Goal: Task Accomplishment & Management: Manage account settings

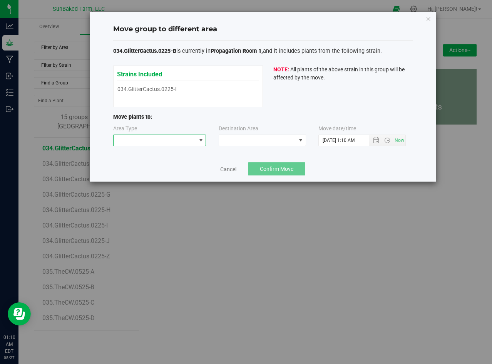
click at [194, 139] on span at bounding box center [155, 140] width 83 height 11
click at [181, 165] on li "Mother" at bounding box center [160, 167] width 92 height 13
click at [235, 135] on span at bounding box center [257, 140] width 77 height 11
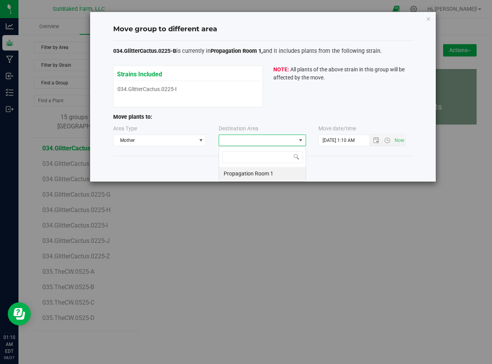
scroll to position [12, 87]
click at [240, 170] on li "Propagation Room 1" at bounding box center [262, 173] width 87 height 13
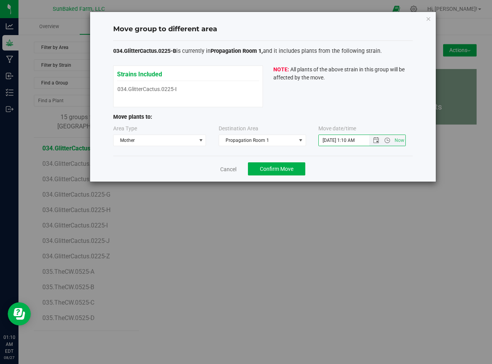
click at [331, 137] on input "[DATE] 1:10 AM" at bounding box center [351, 140] width 64 height 11
paste input "[DATE] 4:20 P"
type input "[DATE] 4:20 PM"
click at [275, 179] on div "Cancel Confirm Move" at bounding box center [263, 169] width 300 height 26
click at [274, 171] on span "Confirm Move" at bounding box center [277, 169] width 34 height 6
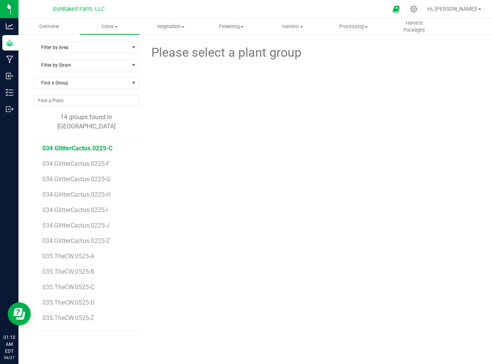
click at [90, 144] on span "034.GlitterCactus.0225-C" at bounding box center [77, 147] width 70 height 7
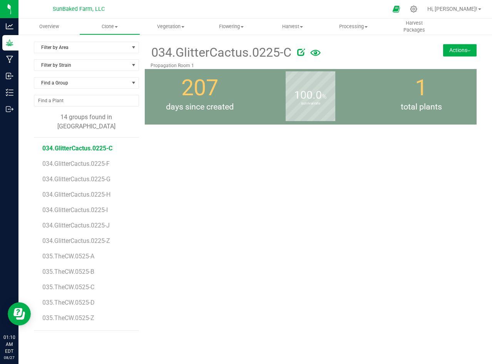
click at [469, 51] on img at bounding box center [468, 51] width 3 height 2
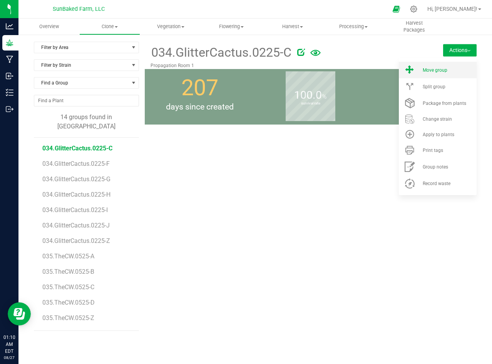
click at [454, 68] on div "Move group" at bounding box center [449, 69] width 52 height 5
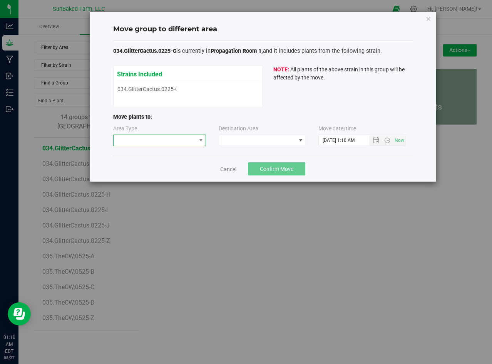
click at [195, 142] on span at bounding box center [155, 140] width 83 height 11
click at [181, 164] on li "Mother" at bounding box center [160, 167] width 92 height 13
click at [240, 140] on span at bounding box center [257, 140] width 77 height 11
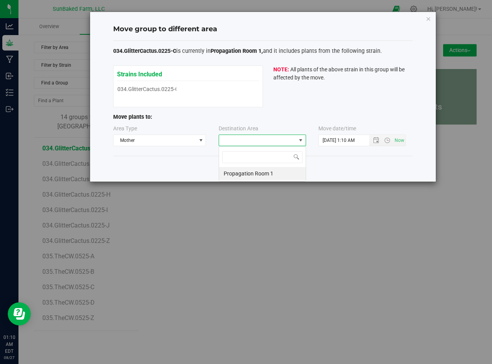
scroll to position [12, 87]
click at [241, 171] on li "Propagation Room 1" at bounding box center [262, 173] width 87 height 13
click at [340, 145] on input "[DATE] 1:10 AM" at bounding box center [351, 140] width 64 height 11
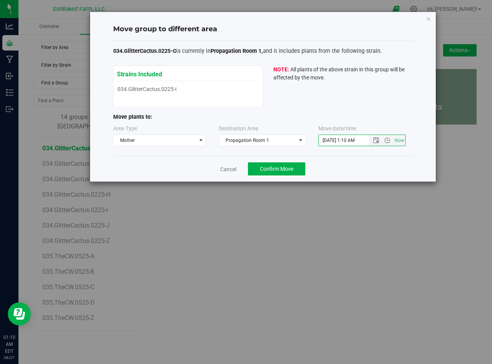
paste input "[DATE] 4:20 P"
type input "[DATE] 4:20 PM"
click at [273, 170] on span "Confirm Move" at bounding box center [277, 169] width 34 height 6
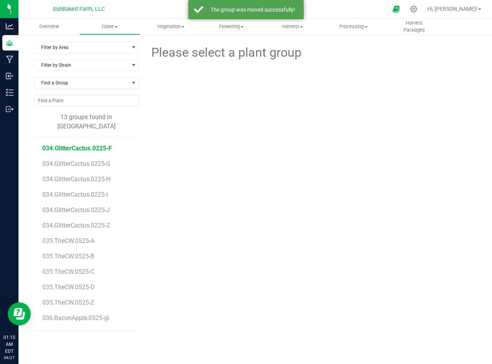
click at [107, 144] on span "034.GlitterCactus.0225-F" at bounding box center [77, 147] width 70 height 7
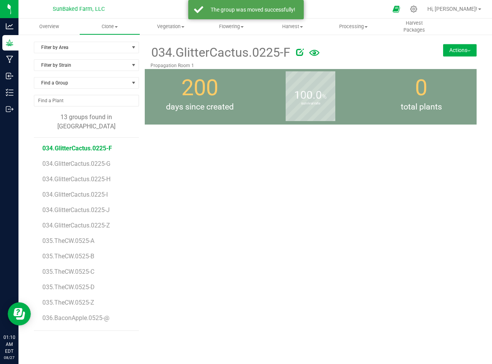
click at [459, 48] on button "Actions" at bounding box center [460, 50] width 34 height 12
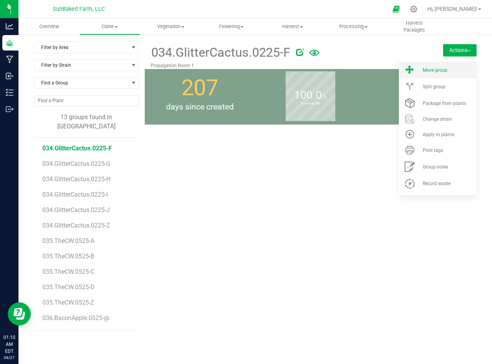
click at [447, 70] on span "Move group" at bounding box center [435, 69] width 25 height 5
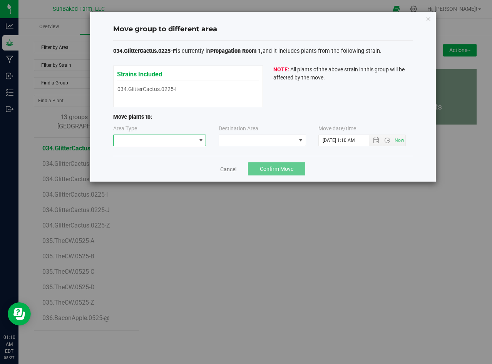
click at [200, 141] on span at bounding box center [201, 140] width 6 height 6
click at [178, 167] on li "Mother" at bounding box center [160, 167] width 92 height 13
click at [240, 138] on span at bounding box center [257, 140] width 77 height 11
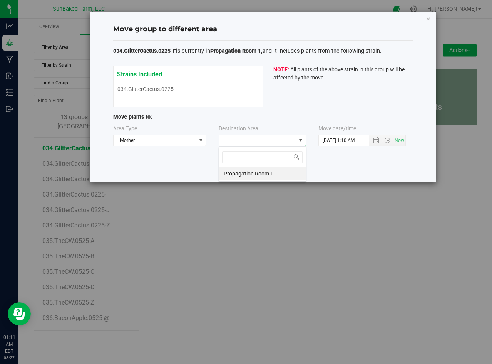
scroll to position [12, 87]
click at [237, 169] on li "Propagation Room 1" at bounding box center [262, 173] width 87 height 13
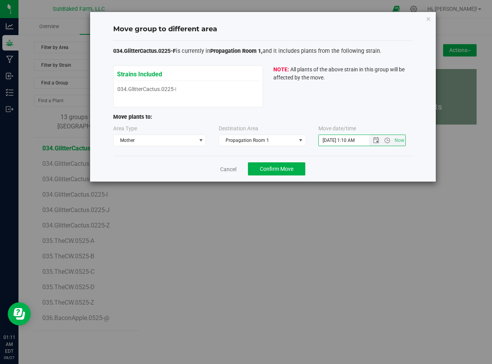
click at [332, 138] on input "[DATE] 1:10 AM" at bounding box center [351, 140] width 64 height 11
paste input "[DATE] 4:20 P"
type input "[DATE] 4:20 PM"
click at [285, 166] on span "Confirm Move" at bounding box center [277, 169] width 34 height 6
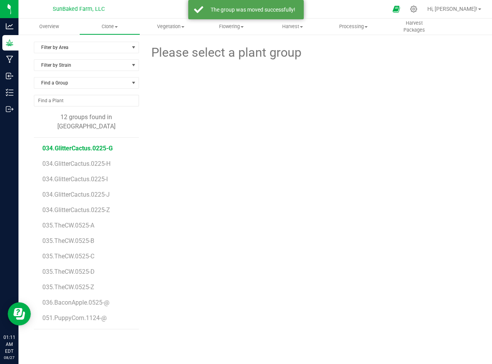
click at [106, 144] on span "034.GlitterCactus.0225-G" at bounding box center [77, 147] width 70 height 7
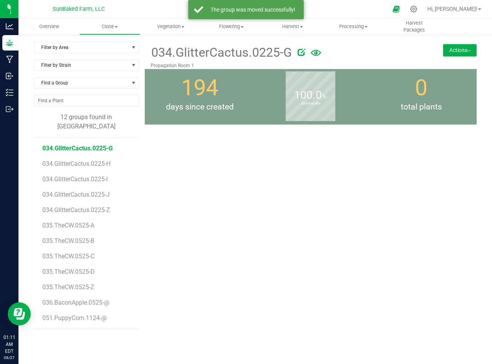
click at [451, 52] on button "Actions" at bounding box center [460, 50] width 34 height 12
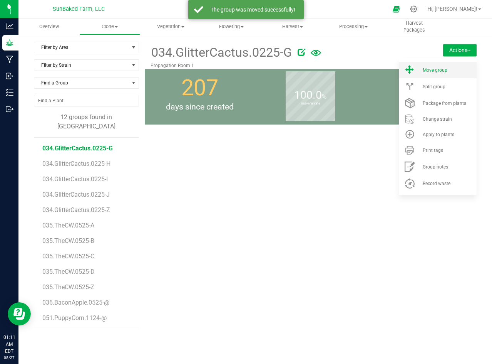
click at [446, 69] on span "Move group" at bounding box center [435, 69] width 25 height 5
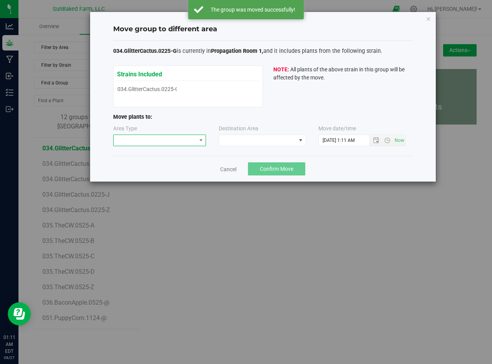
click at [186, 139] on span at bounding box center [155, 140] width 83 height 11
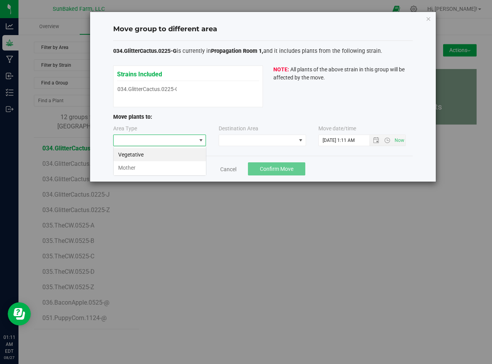
scroll to position [12, 93]
click at [178, 163] on li "Mother" at bounding box center [160, 167] width 92 height 13
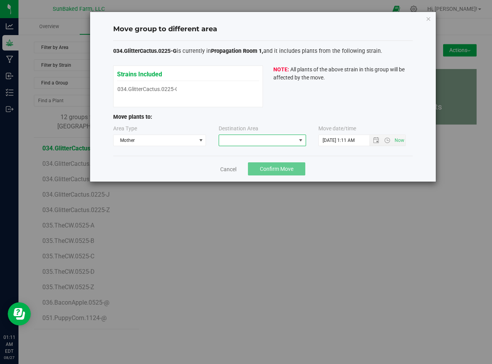
click at [240, 144] on span at bounding box center [257, 140] width 77 height 11
click at [245, 168] on li "Propagation Room 1" at bounding box center [262, 173] width 87 height 13
click at [373, 111] on div "034.GlitterCactus.0225-G is currently in Propagation Room 1, and it includes pl…" at bounding box center [263, 98] width 300 height 103
click at [343, 142] on input "[DATE] 1:11 AM" at bounding box center [351, 140] width 64 height 11
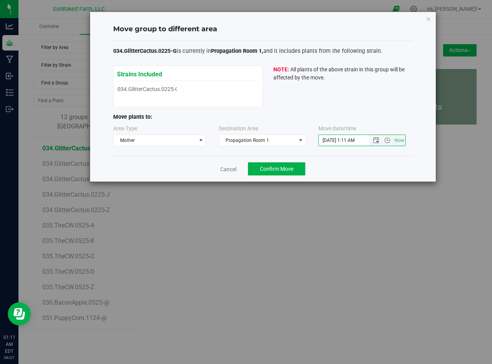
paste input "[DATE] 4:20 P"
type input "[DATE] 4:20 PM"
click at [279, 168] on span "Confirm Move" at bounding box center [277, 169] width 34 height 6
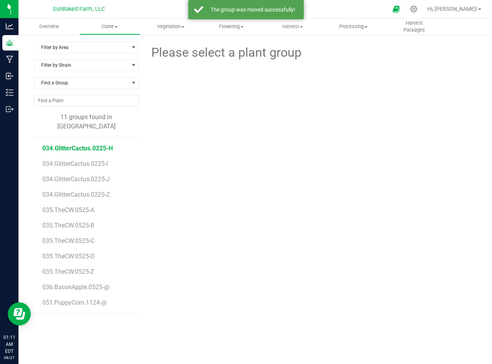
click at [101, 144] on span "034.GlitterCactus.0225-H" at bounding box center [77, 147] width 70 height 7
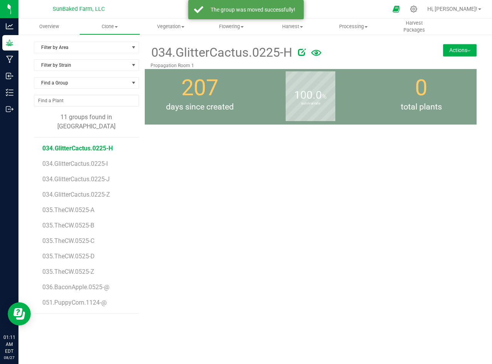
click at [458, 45] on button "Actions" at bounding box center [460, 50] width 34 height 12
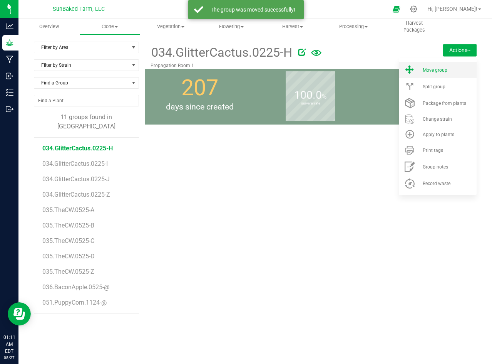
click at [451, 67] on div "Move group" at bounding box center [449, 69] width 52 height 5
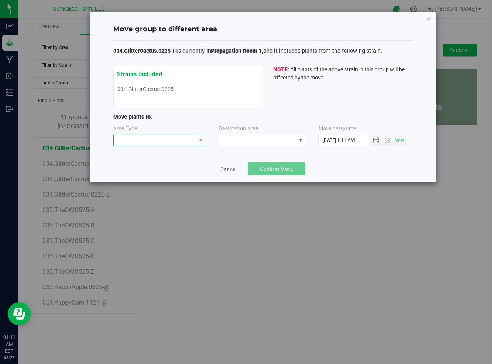
click at [191, 136] on span at bounding box center [155, 140] width 83 height 11
click at [174, 166] on li "Mother" at bounding box center [160, 167] width 92 height 13
click at [225, 142] on span at bounding box center [257, 140] width 77 height 11
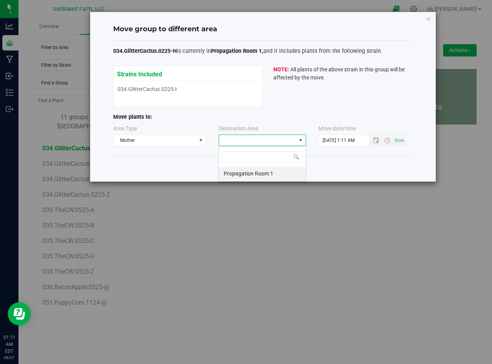
scroll to position [12, 87]
click at [233, 169] on li "Propagation Room 1" at bounding box center [262, 173] width 87 height 13
click at [337, 142] on input "[DATE] 1:11 AM" at bounding box center [351, 140] width 64 height 11
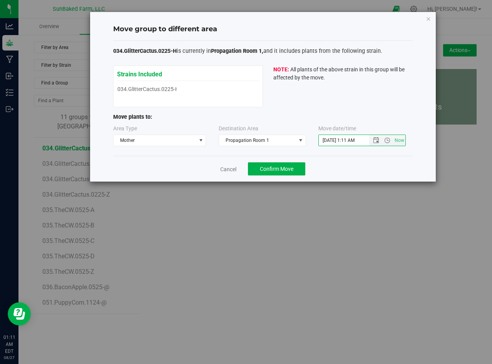
paste input "[DATE] 4:20 P"
type input "[DATE] 4:20 PM"
click at [274, 167] on span "Confirm Move" at bounding box center [277, 169] width 34 height 6
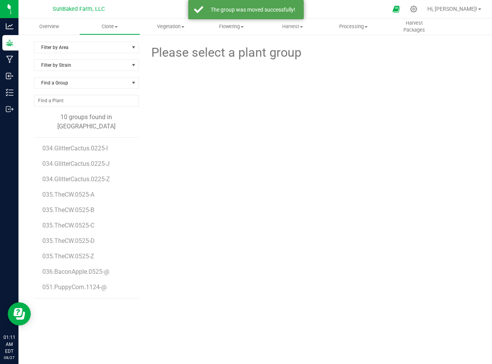
click at [109, 138] on li "034.GlitterCactus.0225-I" at bounding box center [87, 144] width 91 height 15
click at [79, 144] on span "034.GlitterCactus.0225-I" at bounding box center [76, 147] width 68 height 7
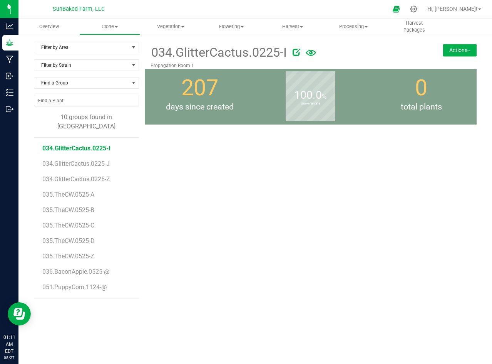
click at [463, 53] on button "Actions" at bounding box center [460, 50] width 34 height 12
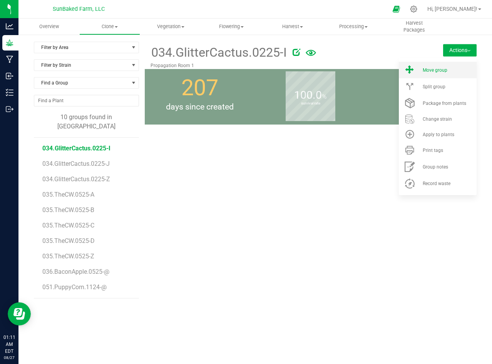
click at [449, 68] on div "Move group" at bounding box center [449, 69] width 52 height 5
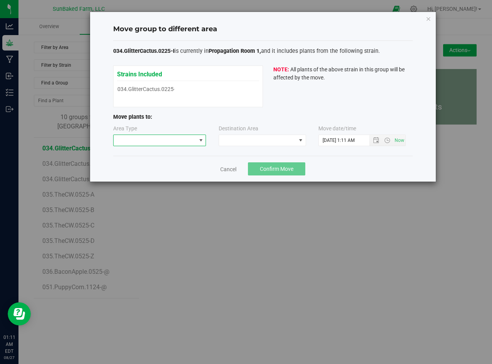
click at [200, 139] on span at bounding box center [201, 140] width 6 height 6
click at [185, 164] on li "Mother" at bounding box center [160, 167] width 92 height 13
click at [244, 139] on span at bounding box center [257, 140] width 77 height 11
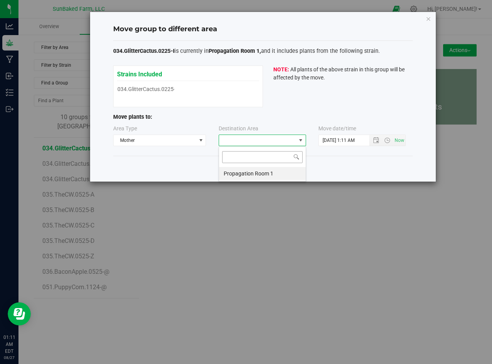
scroll to position [12, 87]
click at [241, 171] on li "Propagation Room 1" at bounding box center [262, 173] width 87 height 13
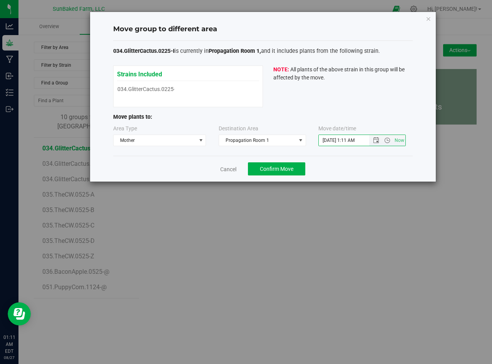
click at [329, 136] on input "[DATE] 1:11 AM" at bounding box center [351, 140] width 64 height 11
paste input "[DATE] 4:20 P"
type input "[DATE] 4:20 PM"
click at [278, 167] on span "Confirm Move" at bounding box center [277, 169] width 34 height 6
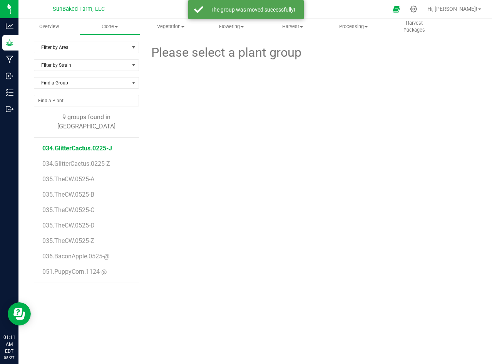
click at [98, 144] on span "034.GlitterCactus.0225-J" at bounding box center [77, 147] width 70 height 7
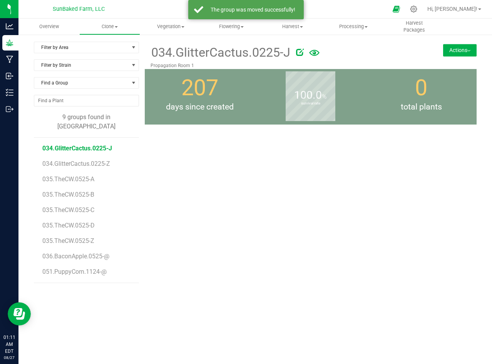
click at [452, 50] on button "Actions" at bounding box center [460, 50] width 34 height 12
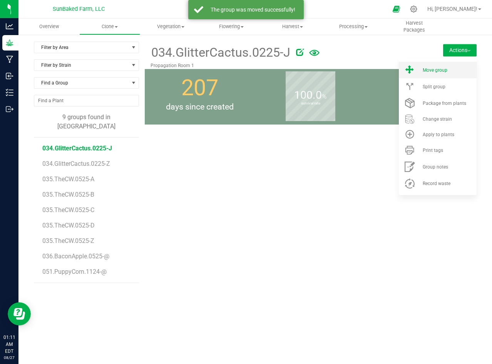
click at [445, 69] on span "Move group" at bounding box center [435, 69] width 25 height 5
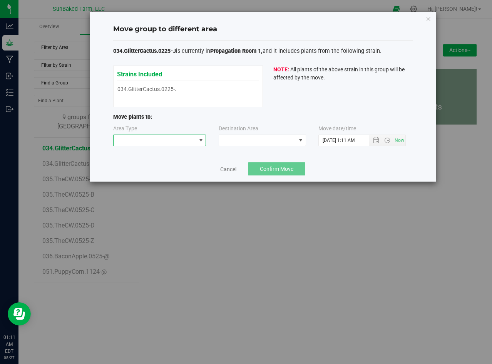
click at [183, 141] on span at bounding box center [155, 140] width 83 height 11
click at [179, 166] on li "Mother" at bounding box center [160, 167] width 92 height 13
click at [236, 140] on span at bounding box center [257, 140] width 77 height 11
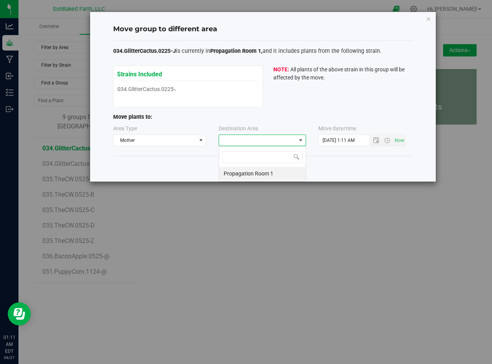
scroll to position [12, 87]
click at [236, 171] on li "Propagation Room 1" at bounding box center [262, 173] width 87 height 13
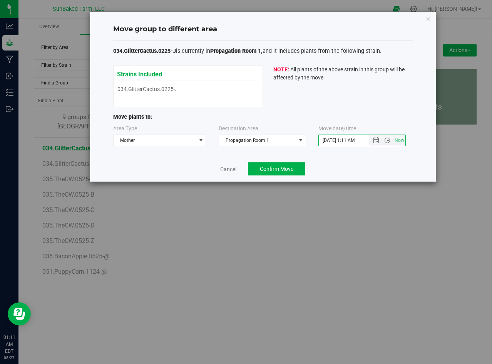
click at [333, 136] on input "[DATE] 1:11 AM" at bounding box center [351, 140] width 64 height 11
paste input "[DATE] 4:20 P"
type input "[DATE] 4:20 PM"
click at [280, 166] on span "Confirm Move" at bounding box center [277, 169] width 34 height 6
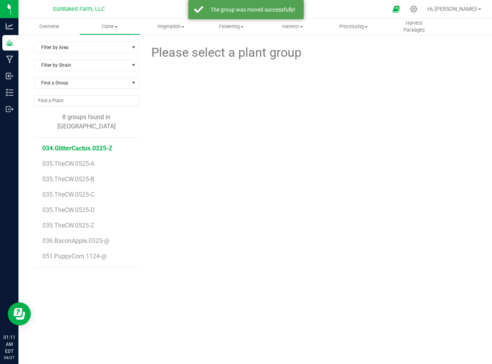
click at [99, 144] on span "034.GlitterCactus.0225-Z" at bounding box center [77, 147] width 70 height 7
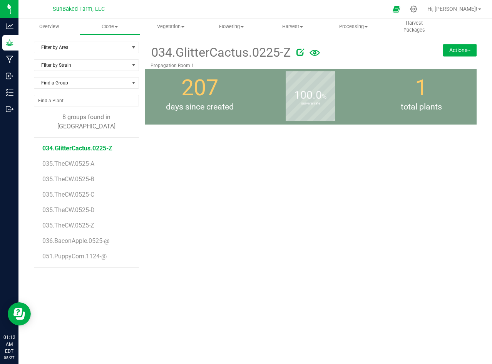
click at [459, 54] on button "Actions" at bounding box center [460, 50] width 34 height 12
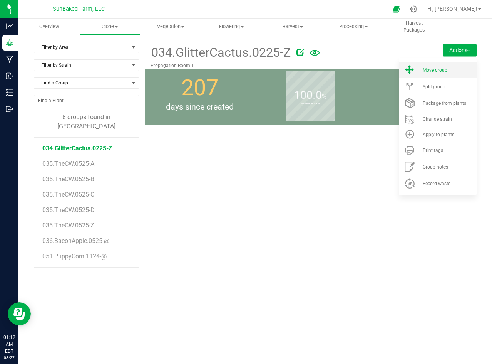
click at [446, 68] on span "Move group" at bounding box center [435, 69] width 25 height 5
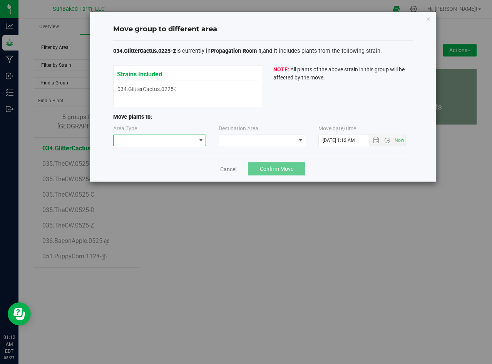
click at [193, 142] on span at bounding box center [155, 140] width 83 height 11
click at [184, 165] on li "Mother" at bounding box center [160, 167] width 92 height 13
click at [235, 136] on span at bounding box center [257, 140] width 77 height 11
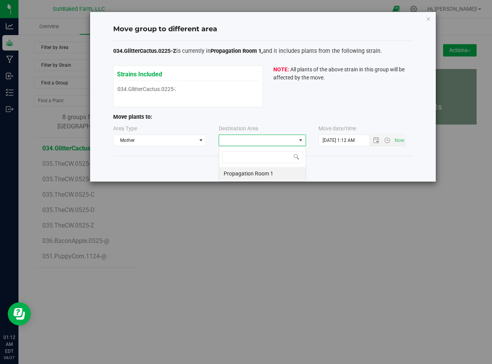
scroll to position [12, 87]
click at [233, 171] on li "Propagation Room 1" at bounding box center [262, 173] width 87 height 13
click at [336, 139] on input "[DATE] 1:12 AM" at bounding box center [351, 140] width 64 height 11
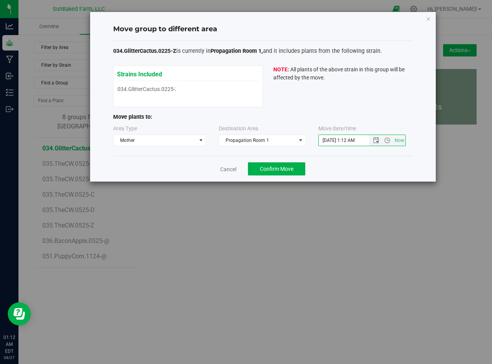
paste input "[DATE] 4:20 P"
type input "[DATE] 4:20 PM"
click at [271, 167] on span "Confirm Move" at bounding box center [277, 169] width 34 height 6
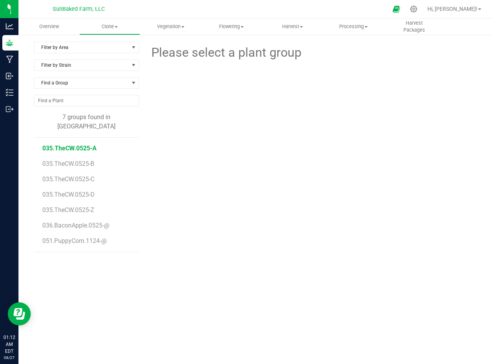
click at [87, 144] on span "035.TheCW.0525-A" at bounding box center [69, 147] width 54 height 7
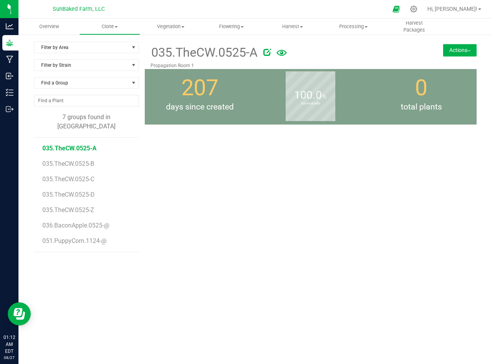
click at [454, 50] on button "Actions" at bounding box center [460, 50] width 34 height 12
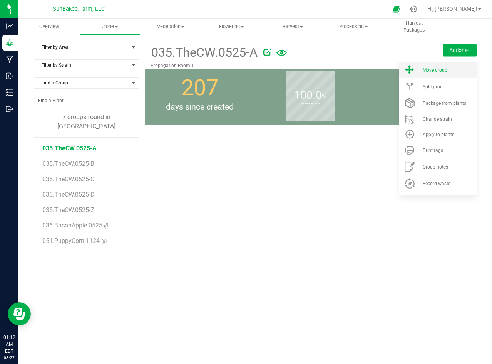
click at [436, 67] on span "Move group" at bounding box center [435, 69] width 25 height 5
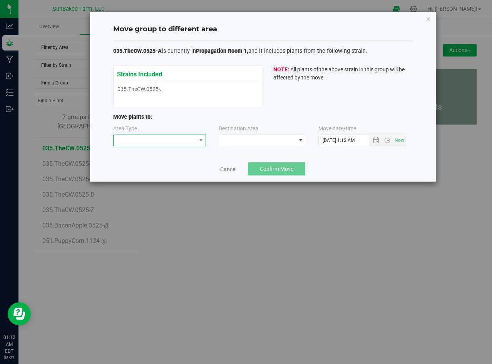
click at [191, 142] on span at bounding box center [155, 140] width 83 height 11
click at [160, 163] on li "Mother" at bounding box center [160, 167] width 92 height 13
click at [232, 139] on span at bounding box center [257, 140] width 77 height 11
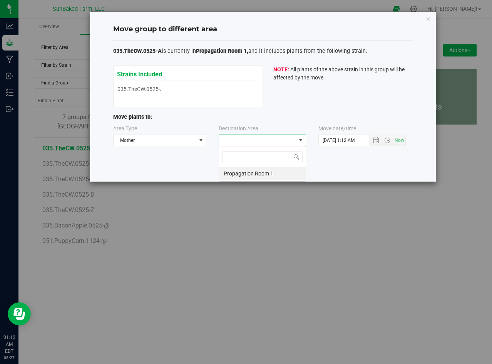
scroll to position [12, 87]
click at [235, 174] on li "Propagation Room 1" at bounding box center [262, 173] width 87 height 13
click at [337, 138] on input "[DATE] 1:12 AM" at bounding box center [351, 140] width 64 height 11
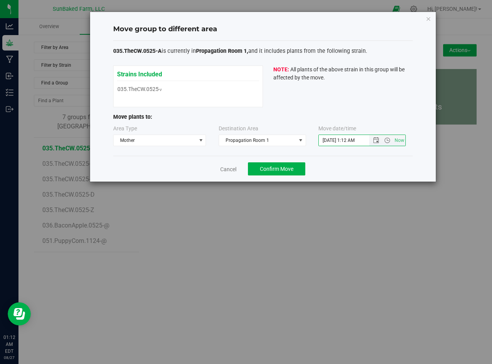
paste input "[DATE] 4:20 P"
type input "[DATE] 4:20 PM"
click at [276, 168] on span "Confirm Move" at bounding box center [277, 169] width 34 height 6
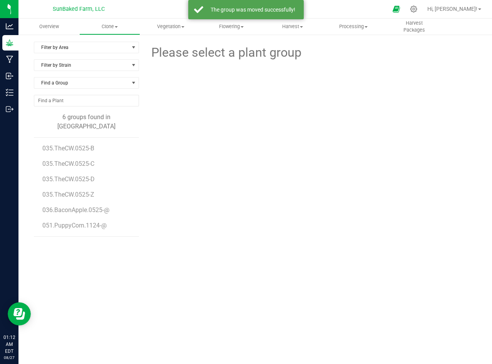
click at [82, 153] on li "035.TheCW.0525-C" at bounding box center [87, 160] width 91 height 15
click at [78, 144] on span "035.TheCW.0525-B" at bounding box center [69, 147] width 54 height 7
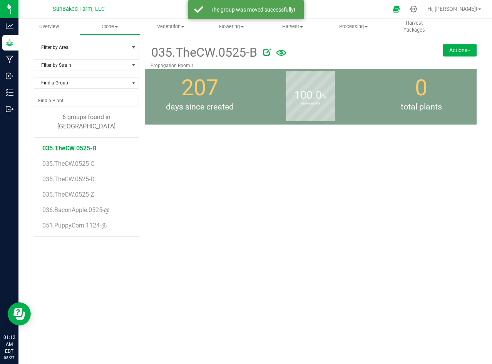
click at [456, 51] on button "Actions" at bounding box center [460, 50] width 34 height 12
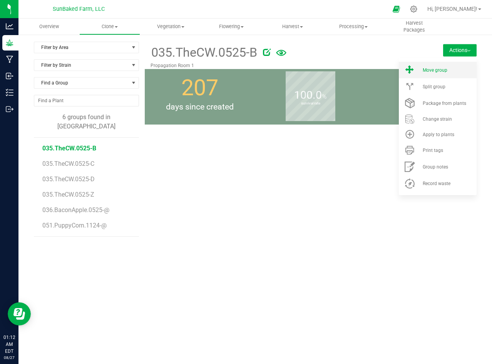
click at [448, 66] on li "Move group" at bounding box center [438, 70] width 78 height 17
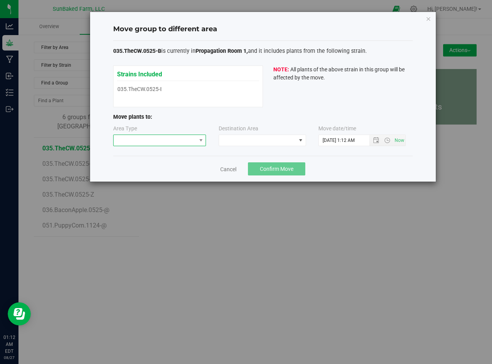
click at [174, 140] on span at bounding box center [155, 140] width 83 height 11
click at [168, 165] on li "Mother" at bounding box center [160, 167] width 92 height 13
click at [236, 141] on span at bounding box center [257, 140] width 77 height 11
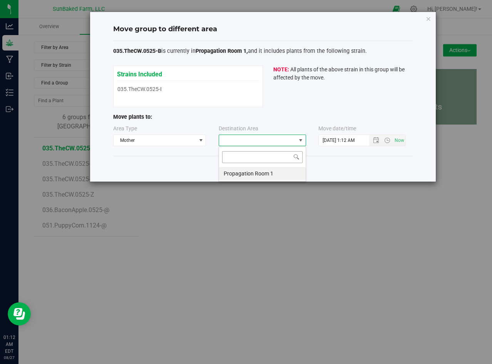
scroll to position [12, 87]
click at [236, 171] on li "Propagation Room 1" at bounding box center [262, 173] width 87 height 13
click at [349, 137] on input "[DATE] 1:12 AM" at bounding box center [351, 140] width 64 height 11
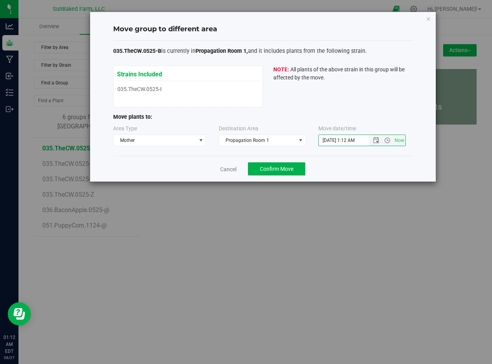
paste input "[DATE] 4:20 P"
type input "[DATE] 4:20 PM"
click at [274, 171] on span "Confirm Move" at bounding box center [277, 169] width 34 height 6
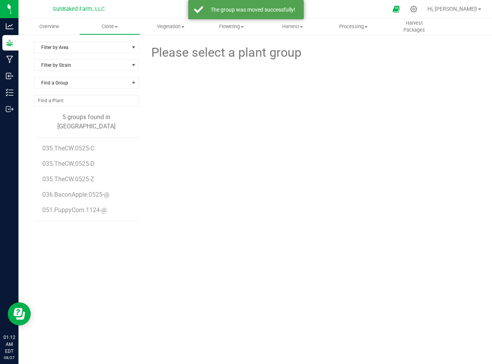
click at [86, 153] on li "035.TheCW.0525-D" at bounding box center [87, 160] width 91 height 15
click at [80, 144] on span "035.TheCW.0525-C" at bounding box center [69, 147] width 54 height 7
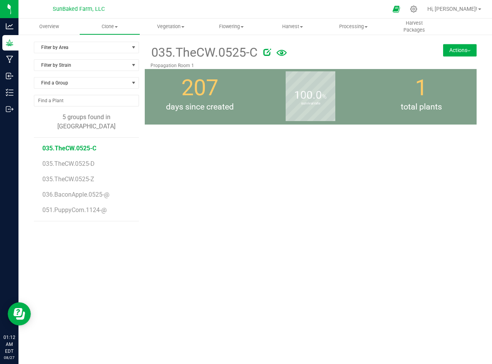
click at [444, 51] on button "Actions" at bounding box center [460, 50] width 34 height 12
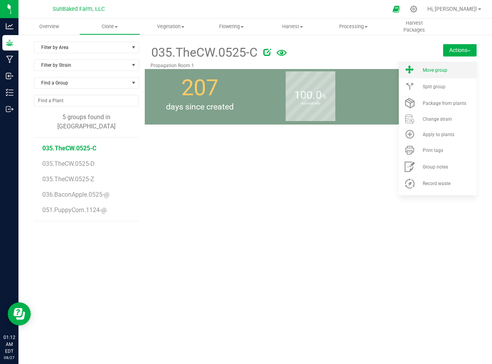
click at [435, 68] on span "Move group" at bounding box center [435, 69] width 25 height 5
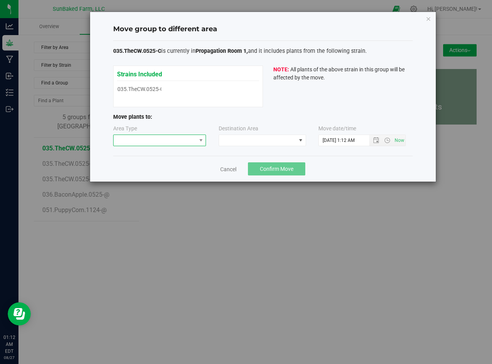
click at [176, 140] on span at bounding box center [155, 140] width 83 height 11
click at [172, 163] on li "Mother" at bounding box center [160, 167] width 92 height 13
click at [228, 139] on span at bounding box center [257, 140] width 77 height 11
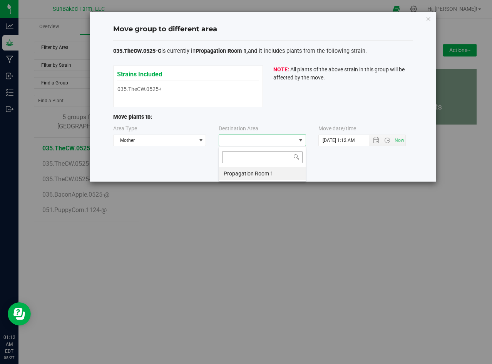
scroll to position [12, 87]
click at [235, 174] on li "Propagation Room 1" at bounding box center [262, 173] width 87 height 13
click at [334, 137] on input "[DATE] 1:12 AM" at bounding box center [351, 140] width 64 height 11
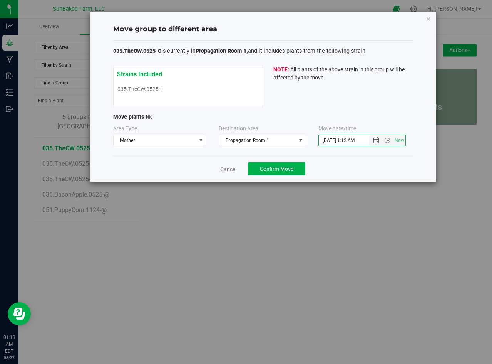
paste input "[DATE] 4:20 P"
type input "[DATE] 4:20 PM"
click at [276, 169] on span "Confirm Move" at bounding box center [277, 169] width 34 height 6
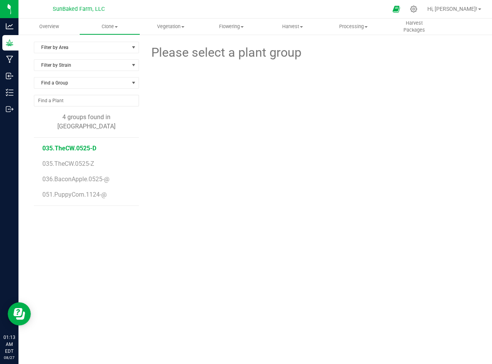
click at [89, 144] on span "035.TheCW.0525-D" at bounding box center [69, 147] width 54 height 7
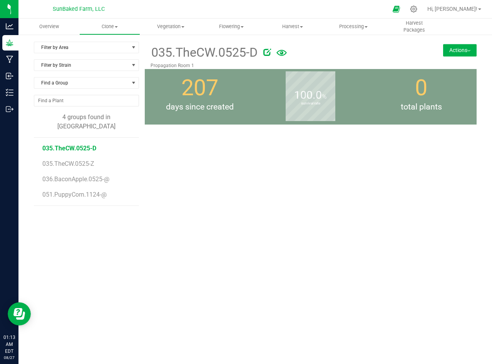
click at [449, 57] on div "035.TheCW.0525-D Propagation Room 1 Actions Move group Split group" at bounding box center [311, 55] width 332 height 27
click at [456, 49] on button "Actions" at bounding box center [460, 50] width 34 height 12
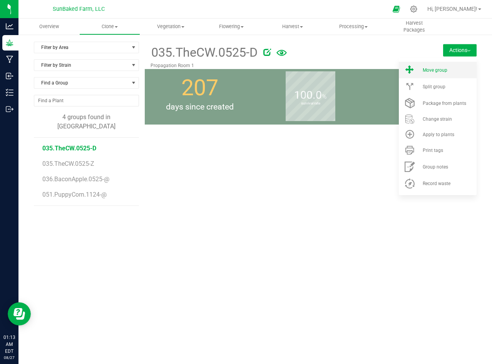
click at [446, 65] on li "Move group" at bounding box center [438, 70] width 78 height 17
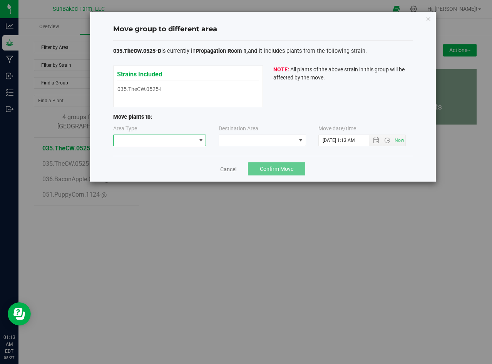
click at [189, 141] on span at bounding box center [155, 140] width 83 height 11
click at [183, 164] on li "Mother" at bounding box center [160, 167] width 92 height 13
click at [238, 143] on span at bounding box center [257, 140] width 77 height 11
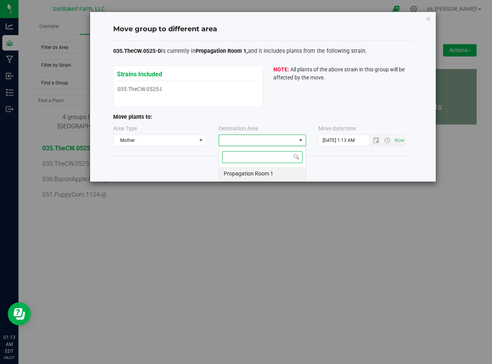
scroll to position [12, 87]
click at [241, 171] on li "Propagation Room 1" at bounding box center [262, 173] width 87 height 13
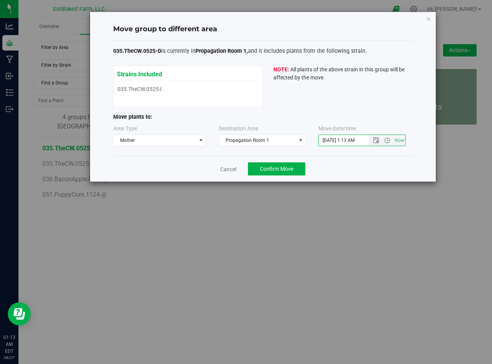
click at [331, 139] on input "[DATE] 1:13 AM" at bounding box center [351, 140] width 64 height 11
paste input "[DATE] 4:20 P"
type input "[DATE] 4:20 PM"
click at [268, 171] on span "Confirm Move" at bounding box center [277, 169] width 34 height 6
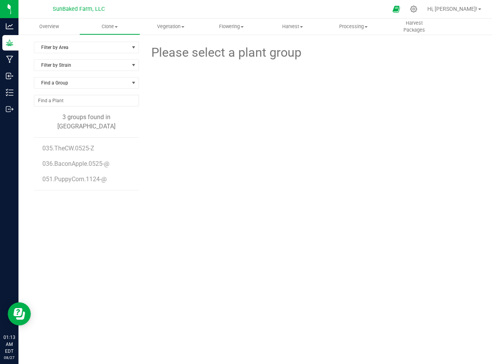
click at [90, 137] on li "035.TheCW.0525-Z" at bounding box center [87, 144] width 91 height 15
click at [90, 144] on span "035.TheCW.0525-Z" at bounding box center [69, 147] width 54 height 7
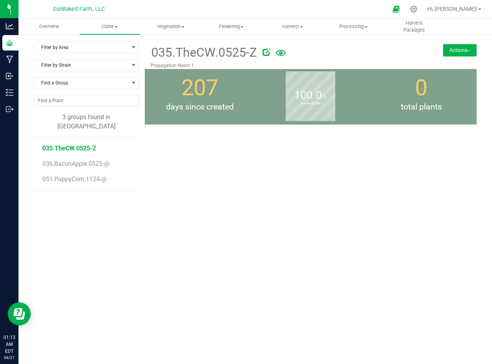
click at [461, 50] on button "Actions" at bounding box center [460, 50] width 34 height 12
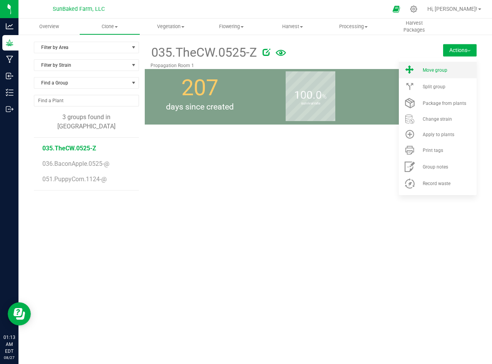
click at [448, 68] on div "Move group" at bounding box center [449, 69] width 52 height 5
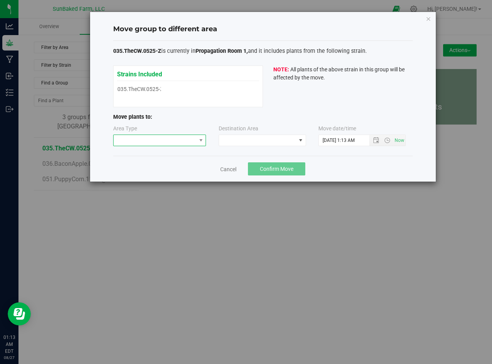
click at [156, 141] on span at bounding box center [155, 140] width 83 height 11
click at [155, 153] on li "Vegetative" at bounding box center [160, 154] width 92 height 13
click at [167, 139] on span "Vegetative" at bounding box center [155, 140] width 83 height 11
click at [153, 169] on li "Mother" at bounding box center [160, 167] width 92 height 13
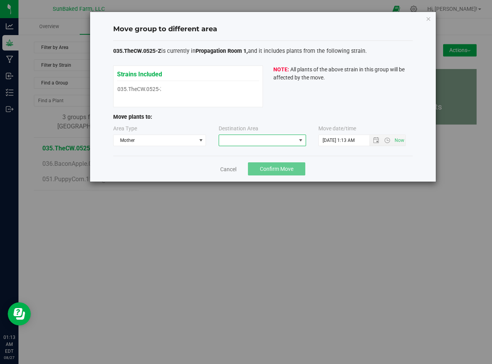
click at [233, 137] on span at bounding box center [257, 140] width 77 height 11
click at [241, 170] on li "Propagation Room 1" at bounding box center [262, 173] width 87 height 13
click at [350, 141] on input "[DATE] 1:13 AM" at bounding box center [351, 140] width 64 height 11
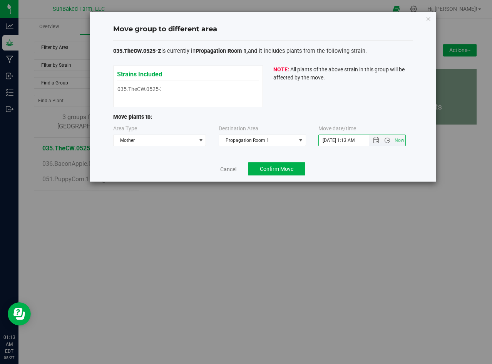
paste input "[DATE] 4:20 P"
type input "[DATE] 4:20 PM"
click at [290, 166] on span "Confirm Move" at bounding box center [277, 169] width 34 height 6
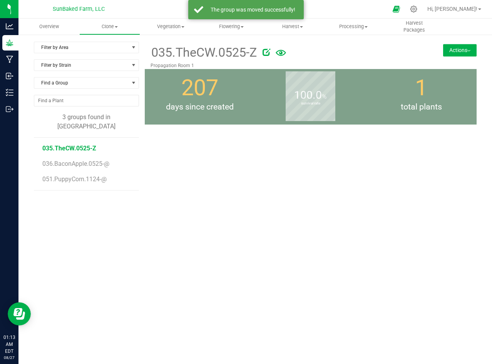
click at [290, 166] on div "035.TheCW.0525-Z Propagation Room 1 Actions Move group Split group" at bounding box center [311, 157] width 332 height 231
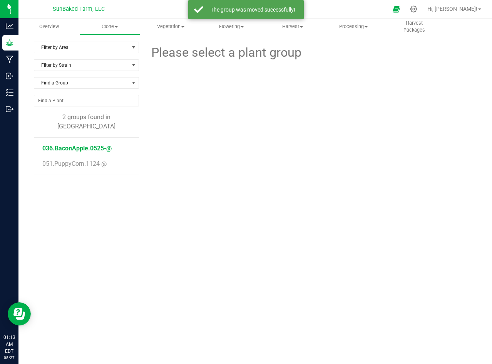
click at [83, 144] on span "036.BaconApple.0525-@" at bounding box center [76, 147] width 69 height 7
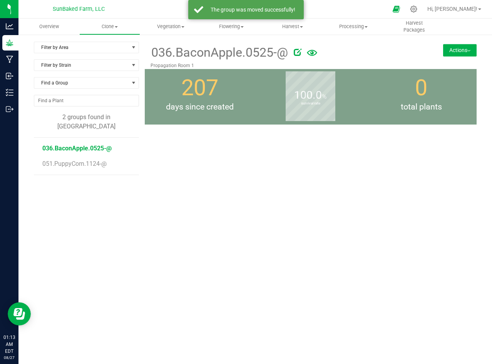
click at [457, 49] on button "Actions" at bounding box center [460, 50] width 34 height 12
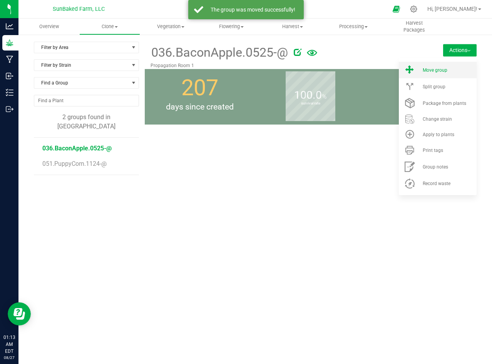
click at [439, 66] on li "Move group" at bounding box center [438, 70] width 78 height 17
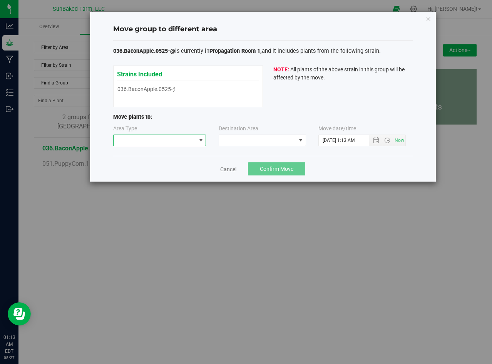
click at [183, 144] on span at bounding box center [155, 140] width 83 height 11
click at [158, 169] on li "Mother" at bounding box center [160, 167] width 92 height 13
click at [239, 142] on span at bounding box center [257, 140] width 77 height 11
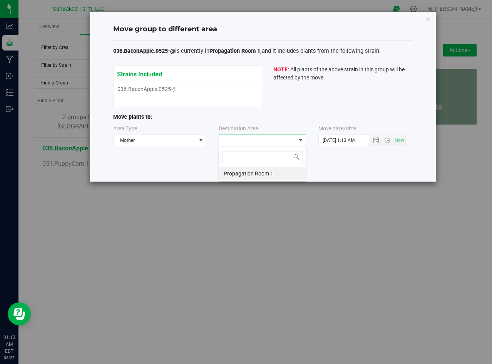
scroll to position [12, 87]
click at [241, 168] on li "Propagation Room 1" at bounding box center [262, 173] width 87 height 13
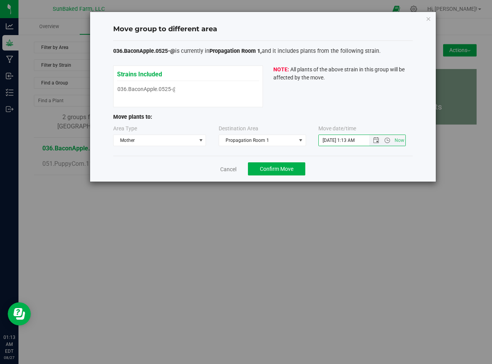
click at [329, 138] on input "[DATE] 1:13 AM" at bounding box center [351, 140] width 64 height 11
paste input "[DATE] 4:20 P"
type input "[DATE] 4:20 PM"
click at [283, 167] on span "Confirm Move" at bounding box center [277, 169] width 34 height 6
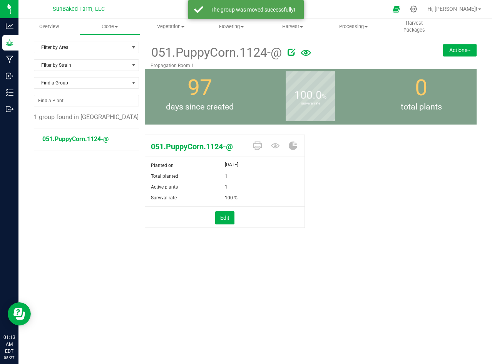
click at [84, 141] on span "051.PuppyCorn.1124-@" at bounding box center [75, 138] width 66 height 7
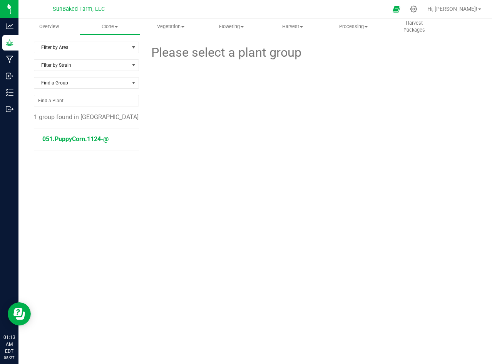
click at [84, 141] on span "051.PuppyCorn.1124-@" at bounding box center [75, 138] width 66 height 7
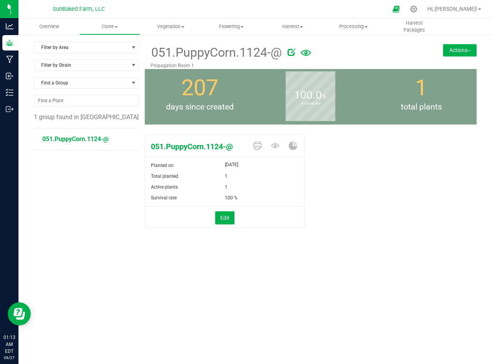
click at [454, 47] on button "Actions" at bounding box center [460, 50] width 34 height 12
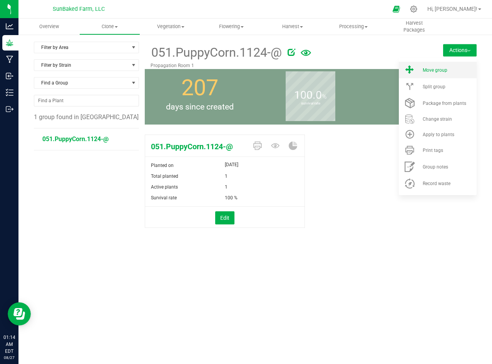
click at [440, 65] on li "Move group" at bounding box center [438, 70] width 78 height 17
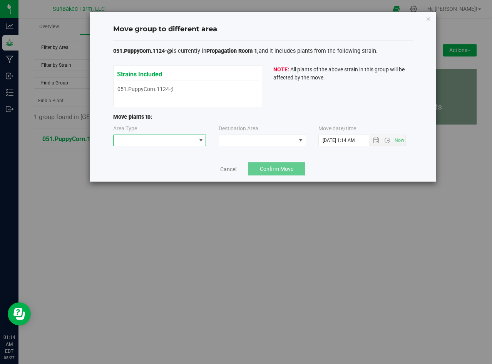
click at [195, 141] on span at bounding box center [155, 140] width 83 height 11
click at [169, 167] on li "Mother" at bounding box center [160, 167] width 92 height 13
click at [231, 142] on span at bounding box center [257, 140] width 77 height 11
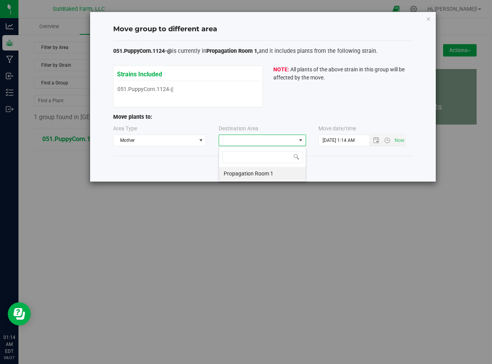
scroll to position [12, 87]
click at [237, 169] on li "Propagation Room 1" at bounding box center [262, 173] width 87 height 13
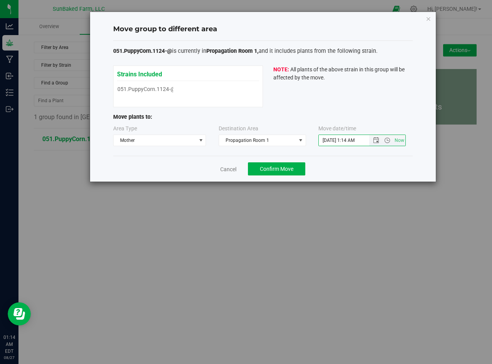
click at [332, 137] on input "[DATE] 1:14 AM" at bounding box center [351, 140] width 64 height 11
paste input "[DATE] 4:20 P"
type input "[DATE] 4:20 PM"
click at [285, 168] on span "Confirm Move" at bounding box center [277, 169] width 34 height 6
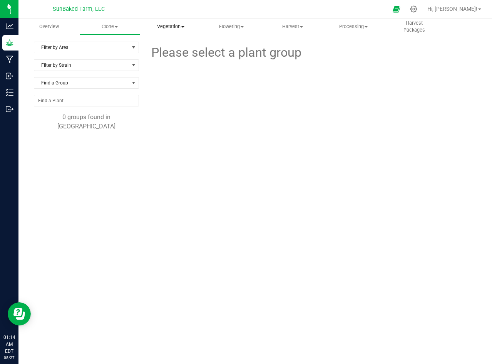
click at [168, 21] on uib-tab-heading "Vegetation Veg groups Veg plants Mother groups Mother plants Apply to plants" at bounding box center [171, 26] width 60 height 15
click at [169, 54] on span "Veg plants" at bounding box center [163, 55] width 47 height 7
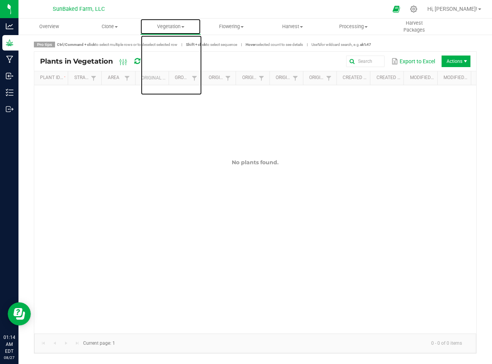
click at [170, 28] on span "Vegetation" at bounding box center [171, 26] width 60 height 7
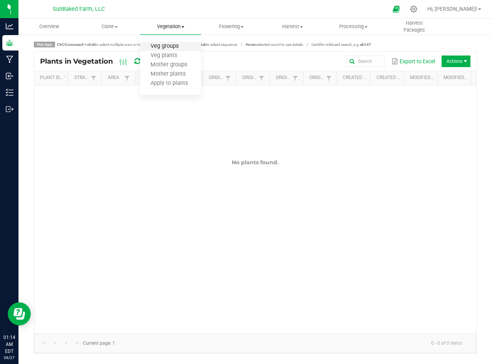
click at [171, 49] on span "Veg groups" at bounding box center [164, 46] width 49 height 7
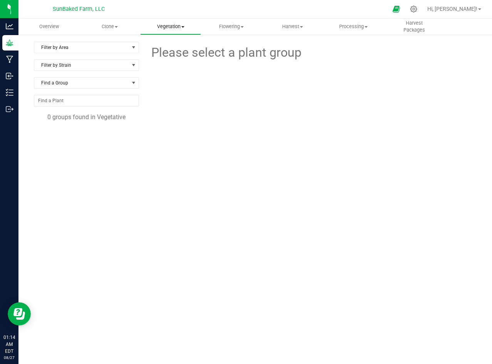
click at [171, 29] on span "Vegetation" at bounding box center [171, 26] width 60 height 7
click at [171, 65] on span "Mother groups" at bounding box center [168, 65] width 57 height 7
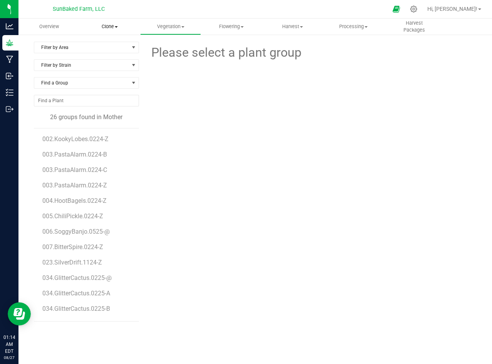
click at [121, 27] on span "Clone" at bounding box center [110, 26] width 60 height 7
click at [111, 45] on span "Create plants" at bounding box center [106, 46] width 54 height 7
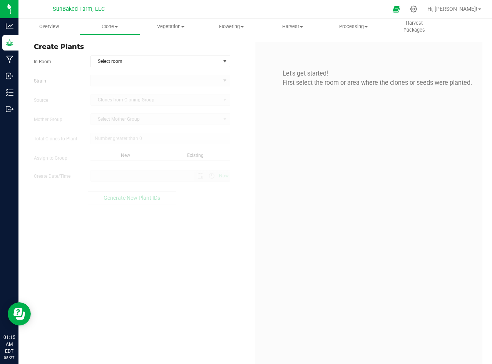
type input "0"
type input "[DATE] 1:15 AM"
click at [119, 59] on span "Select room" at bounding box center [155, 61] width 129 height 11
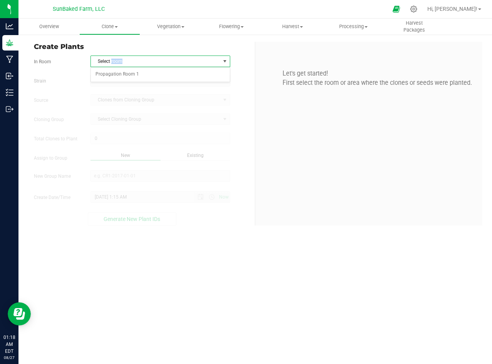
click at [119, 59] on span "Select room" at bounding box center [155, 61] width 129 height 11
click at [127, 59] on span "Select room" at bounding box center [155, 61] width 129 height 11
click at [123, 73] on li "Propagation Room 1" at bounding box center [160, 75] width 139 height 12
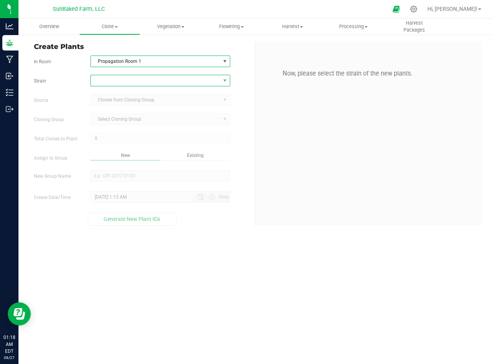
click at [126, 82] on span at bounding box center [155, 80] width 129 height 11
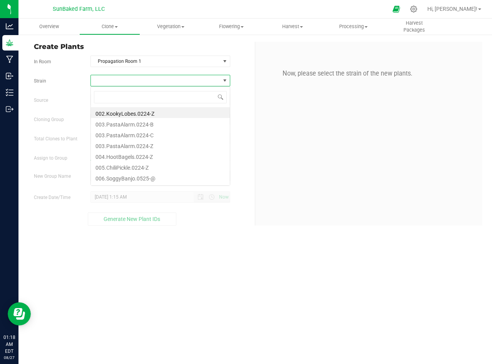
scroll to position [12, 139]
click at [137, 131] on li "003.PastaAlarm.0224-C" at bounding box center [160, 134] width 139 height 11
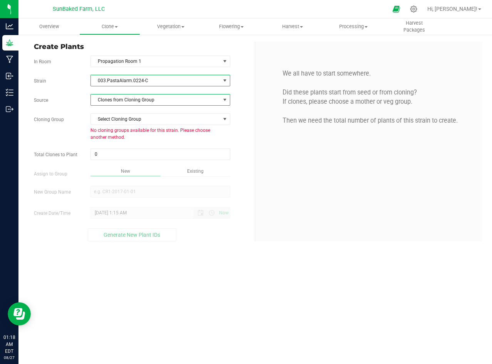
click at [133, 101] on span "Clones from Cloning Group" at bounding box center [155, 99] width 129 height 11
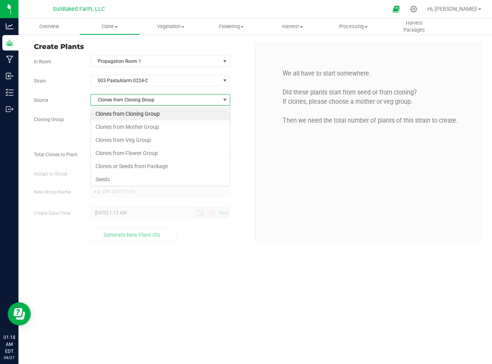
scroll to position [12, 139]
click at [130, 123] on li "Clones from Mother Group" at bounding box center [160, 126] width 139 height 13
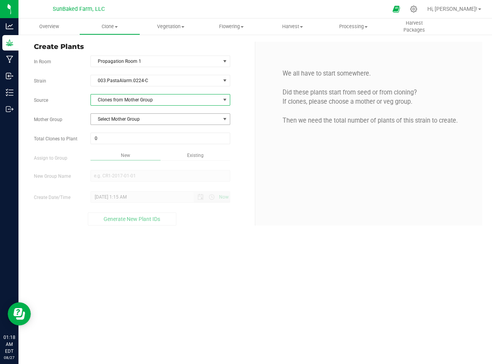
click at [136, 119] on span "Select Mother Group" at bounding box center [155, 119] width 129 height 11
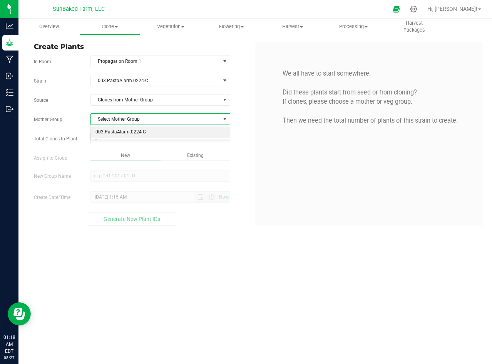
click at [135, 131] on li "003.PastaAlarm.0224-C" at bounding box center [160, 132] width 139 height 12
click at [127, 140] on span at bounding box center [160, 138] width 140 height 12
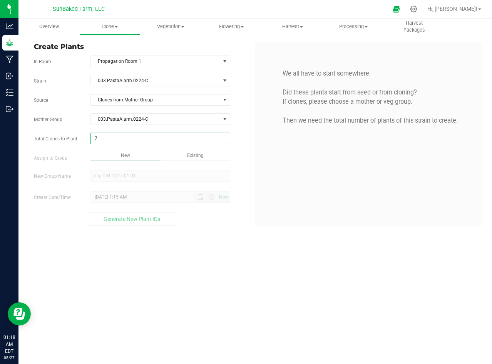
type input "71"
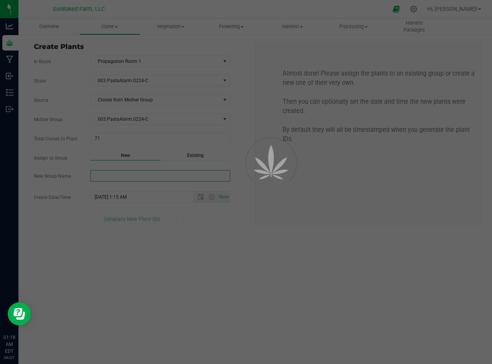
click at [134, 172] on div "Overview Clone Create plants Cloning groups Cloning plants Apply to plants Vege…" at bounding box center [255, 190] width 474 height 345
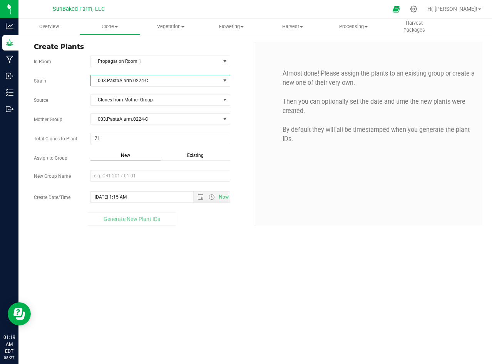
click at [131, 80] on span "003.PastaAlarm.0224-C" at bounding box center [155, 80] width 129 height 11
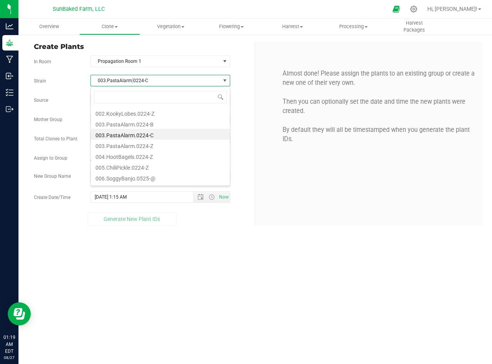
click at [131, 80] on span "003.PastaAlarm.0224-C" at bounding box center [155, 80] width 129 height 11
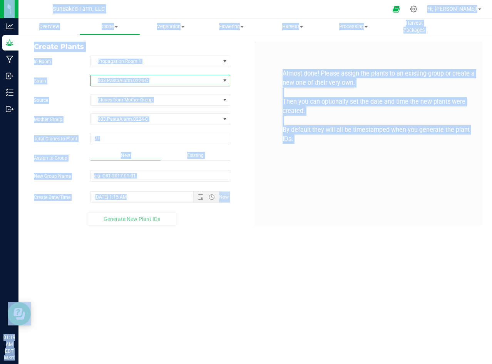
click at [131, 80] on span "003.PastaAlarm.0224-C" at bounding box center [155, 80] width 129 height 11
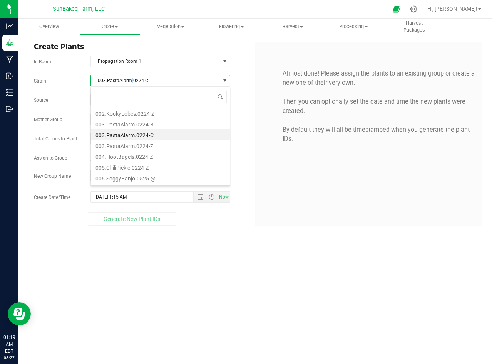
scroll to position [12, 139]
click at [131, 80] on span "003.PastaAlarm.0224-C" at bounding box center [155, 80] width 129 height 11
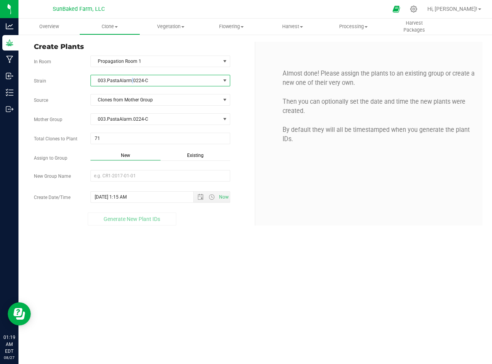
click at [131, 80] on span "003.PastaAlarm.0224-C" at bounding box center [155, 80] width 129 height 11
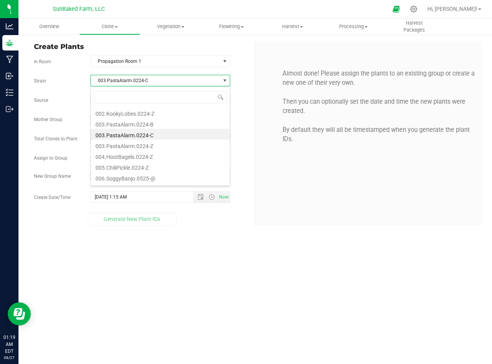
click at [131, 80] on span "003.PastaAlarm.0224-C" at bounding box center [155, 80] width 129 height 11
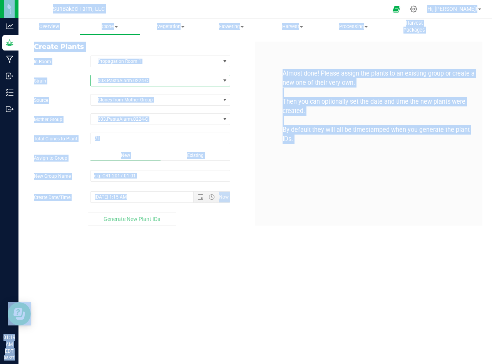
click at [131, 80] on span "003.PastaAlarm.0224-C" at bounding box center [155, 80] width 129 height 11
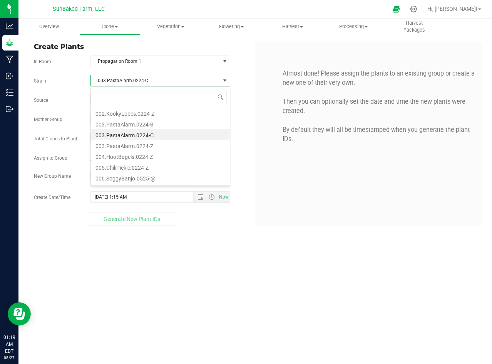
click at [131, 80] on span "003.PastaAlarm.0224-C" at bounding box center [155, 80] width 129 height 11
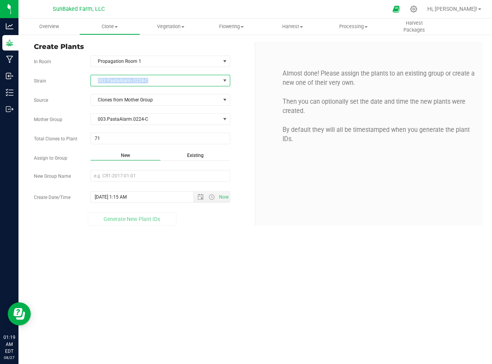
copy span "003.PastaAlarm.0224-C"
click at [124, 174] on input "New Group Name" at bounding box center [160, 176] width 140 height 12
paste input "003.PastaAlarm.0224-C"
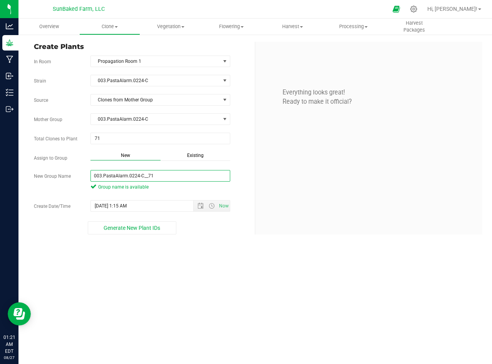
click at [190, 176] on input "003.PastaAlarm.0224-C__71" at bounding box center [160, 176] width 140 height 12
type input "003.PastaAlarm.0224-C__71_060125"
click at [153, 205] on input "[DATE] 1:15 AM" at bounding box center [149, 205] width 116 height 11
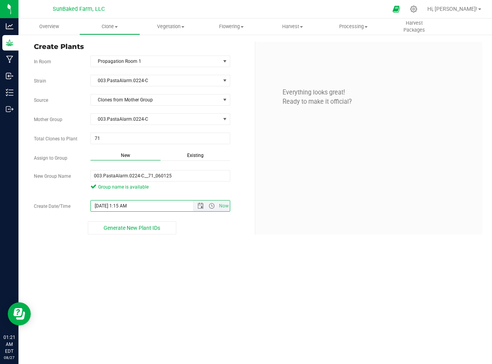
paste input "[DATE] 4:20 P"
type input "[DATE] 4:20 PM"
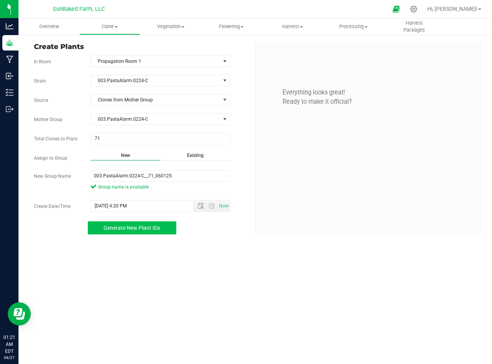
click at [142, 226] on span "Generate New Plant IDs" at bounding box center [132, 227] width 57 height 6
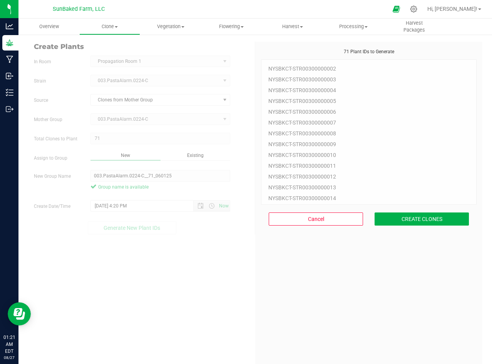
scroll to position [23, 0]
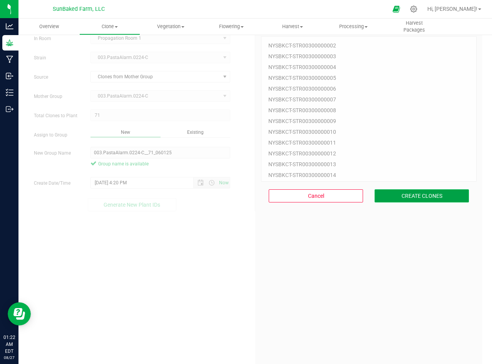
click at [402, 195] on button "CREATE CLONES" at bounding box center [422, 195] width 94 height 13
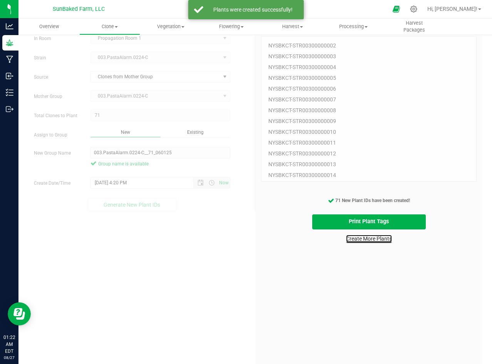
click at [370, 239] on link "Create More Plants" at bounding box center [369, 239] width 46 height 8
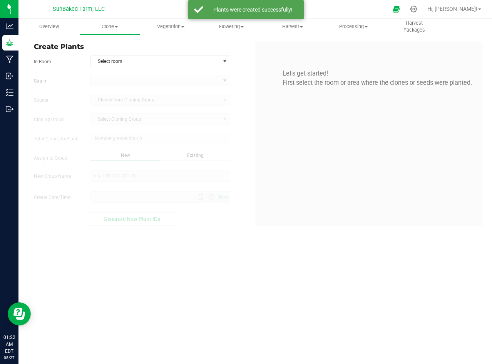
type input "[DATE] 1:22 AM"
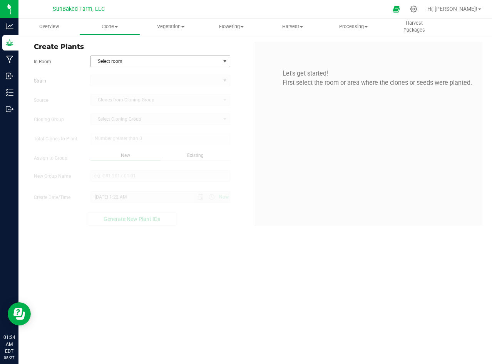
click at [158, 64] on span "Select room" at bounding box center [155, 61] width 129 height 11
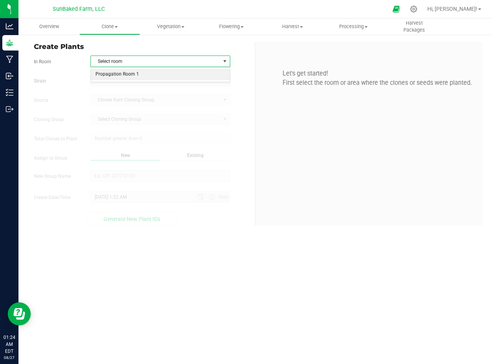
click at [146, 78] on li "Propagation Room 1" at bounding box center [160, 75] width 139 height 12
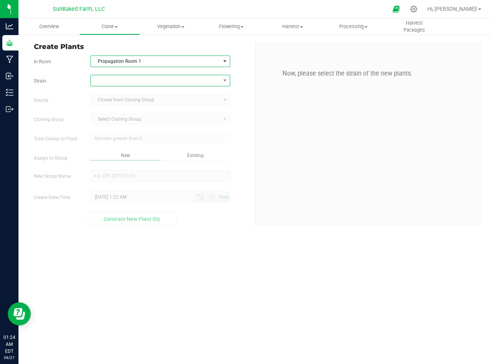
click at [178, 80] on span at bounding box center [155, 80] width 129 height 11
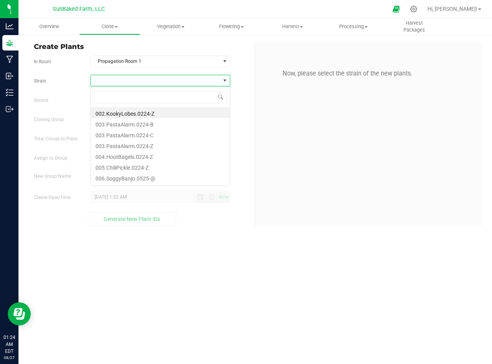
scroll to position [12, 139]
click at [130, 147] on li "003.PastaAlarm.0224-Z" at bounding box center [160, 144] width 139 height 11
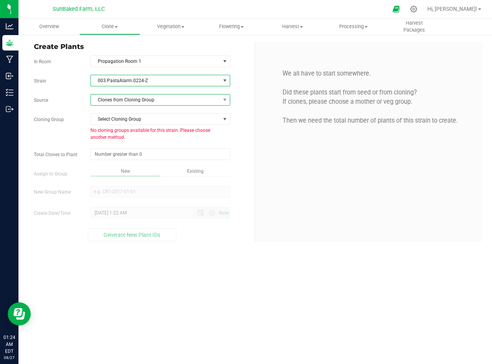
click at [169, 99] on span "Clones from Cloning Group" at bounding box center [155, 99] width 129 height 11
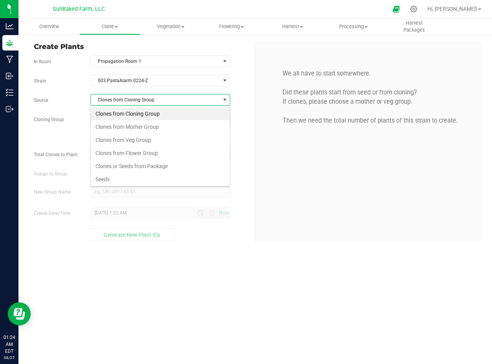
scroll to position [12, 139]
click at [148, 127] on li "Clones from Mother Group" at bounding box center [160, 126] width 139 height 13
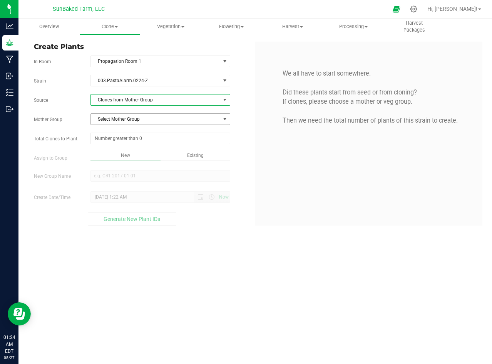
click at [155, 121] on span "Select Mother Group" at bounding box center [155, 119] width 129 height 11
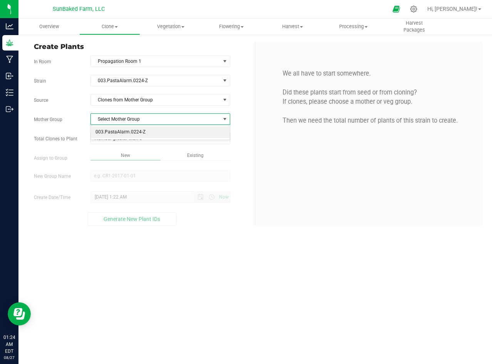
click at [146, 136] on li "003.PastaAlarm.0224-Z" at bounding box center [160, 132] width 139 height 12
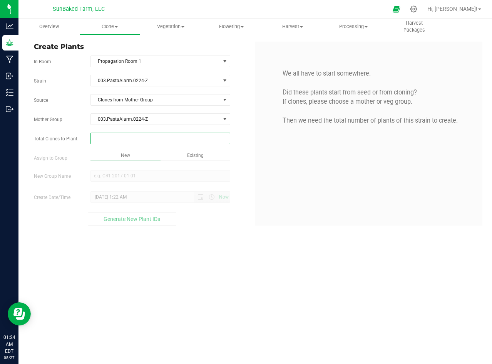
click at [142, 138] on span at bounding box center [160, 138] width 140 height 12
type input "70"
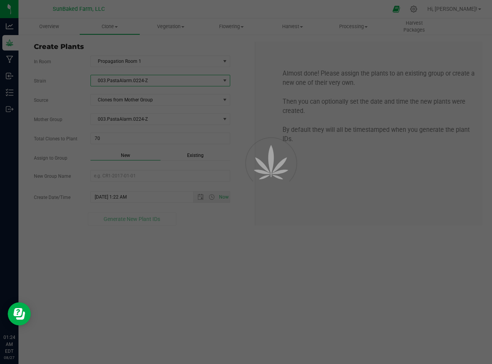
click at [121, 84] on div "Overview Clone Create plants Cloning groups Cloning plants Apply to plants Vege…" at bounding box center [255, 190] width 474 height 345
click at [121, 84] on div at bounding box center [246, 182] width 492 height 364
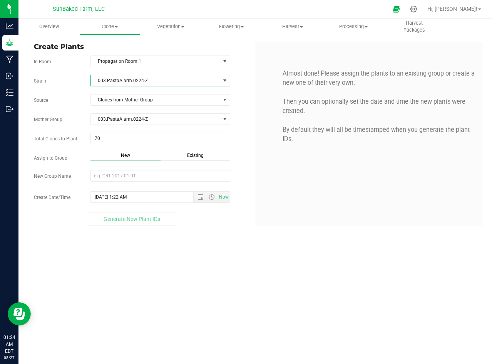
click at [118, 79] on span "003.PastaAlarm.0224-Z" at bounding box center [155, 80] width 129 height 11
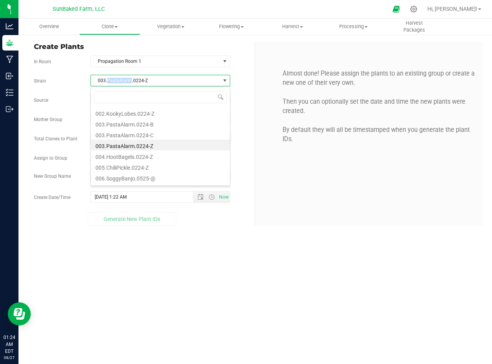
click at [118, 79] on span "003.PastaAlarm.0224-Z" at bounding box center [155, 80] width 129 height 11
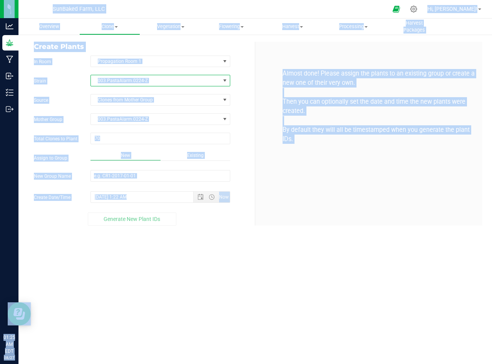
click at [106, 80] on span "003.PastaAlarm.0224-Z" at bounding box center [155, 80] width 129 height 11
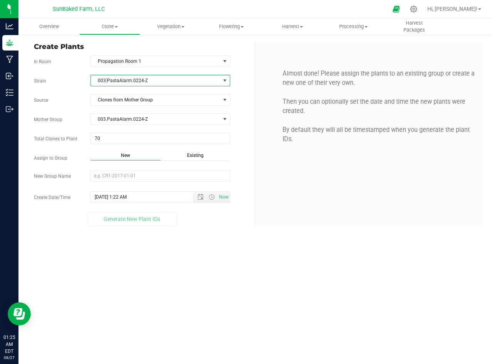
click at [106, 80] on span "003.PastaAlarm.0224-Z" at bounding box center [155, 80] width 129 height 11
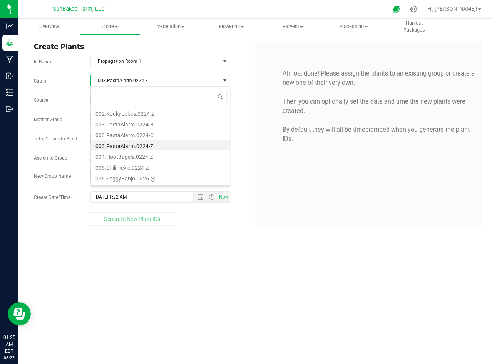
scroll to position [12, 139]
click at [106, 80] on span "003.PastaAlarm.0224-Z" at bounding box center [155, 80] width 129 height 11
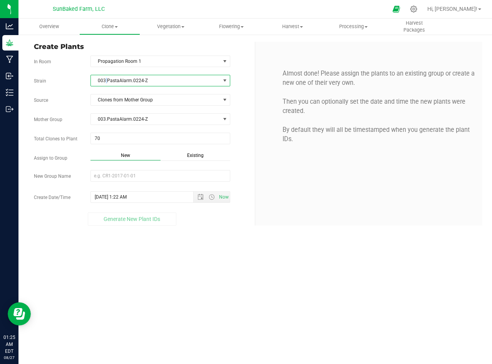
click at [106, 80] on span "003.PastaAlarm.0224-Z" at bounding box center [155, 80] width 129 height 11
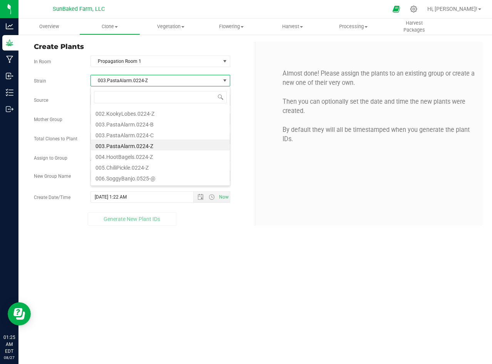
click at [106, 80] on span "003.PastaAlarm.0224-Z" at bounding box center [155, 80] width 129 height 11
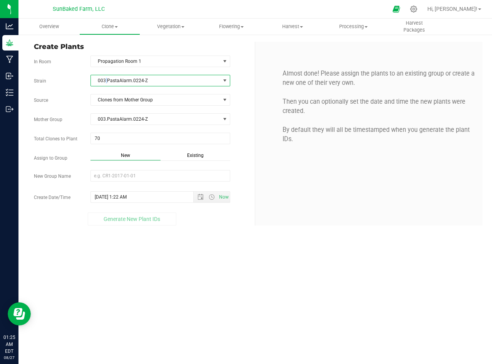
click at [106, 80] on span "003.PastaAlarm.0224-Z" at bounding box center [155, 80] width 129 height 11
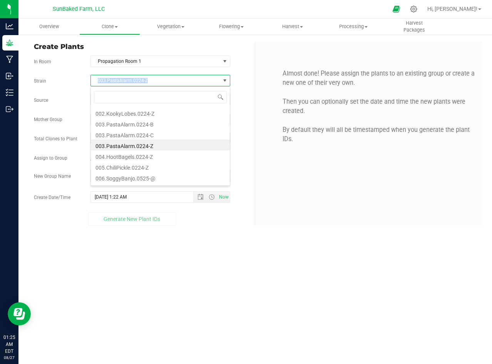
click at [106, 80] on span "003.PastaAlarm.0224-Z" at bounding box center [155, 80] width 129 height 11
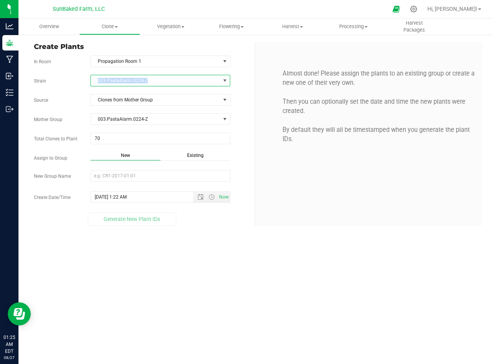
click at [106, 80] on span "003.PastaAlarm.0224-Z" at bounding box center [155, 80] width 129 height 11
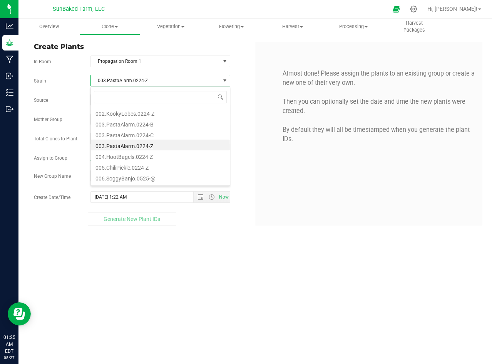
click at [117, 240] on div "Overview Clone Create plants Cloning groups Cloning plants Apply to plants Vege…" at bounding box center [255, 190] width 474 height 345
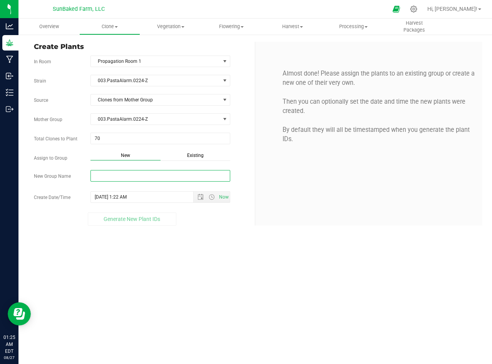
click at [114, 178] on input "New Group Name" at bounding box center [160, 176] width 140 height 12
paste input "003.PastaAlarm.0224-Z"
click at [106, 183] on div "003.PastaAlarm.0224-Z" at bounding box center [160, 176] width 151 height 13
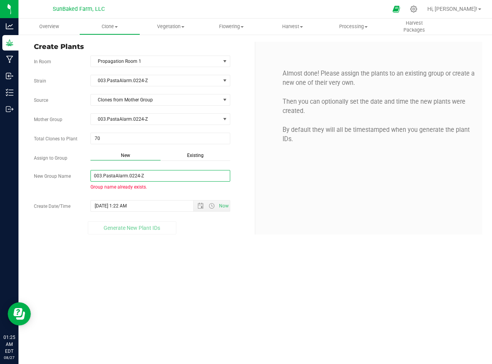
click at [179, 174] on input "003.PastaAlarm.0224-Z" at bounding box center [160, 176] width 140 height 12
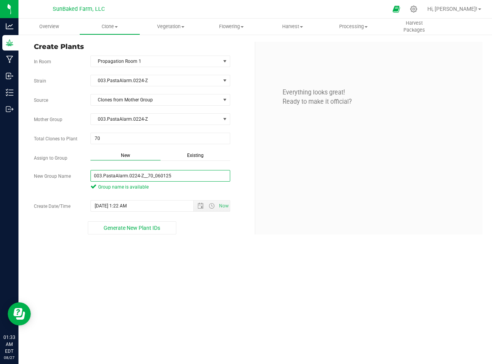
type input "003.PastaAlarm.0224-Z__70_060125"
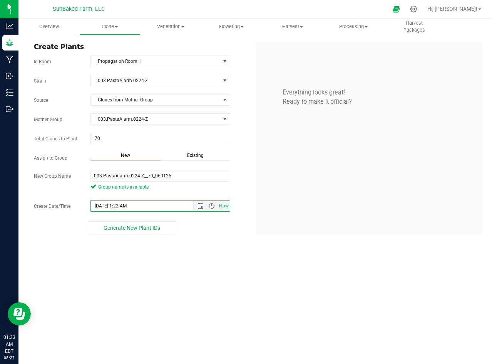
click at [127, 203] on input "[DATE] 1:22 AM" at bounding box center [149, 205] width 116 height 11
paste input "[DATE] 4:20 P"
type input "[DATE] 4:20 PM"
click at [121, 226] on span "Generate New Plant IDs" at bounding box center [132, 227] width 57 height 6
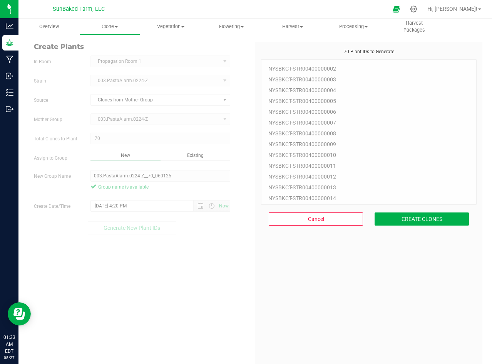
scroll to position [23, 0]
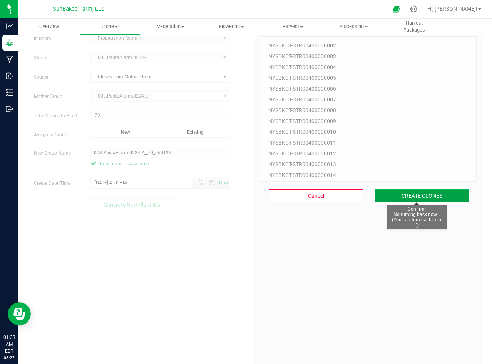
click at [421, 195] on button "CREATE CLONES" at bounding box center [422, 195] width 94 height 13
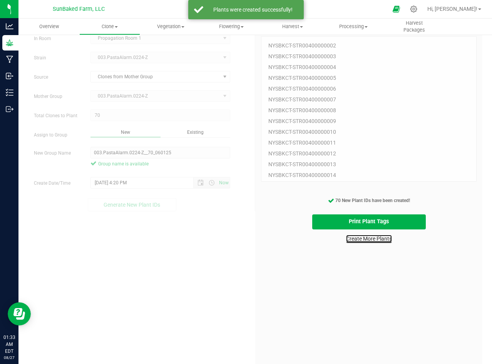
click at [351, 240] on link "Create More Plants" at bounding box center [369, 239] width 46 height 8
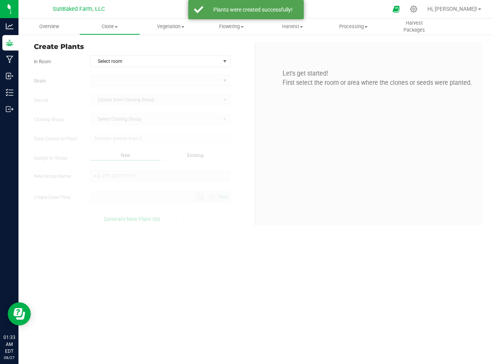
type input "[DATE] 1:33 AM"
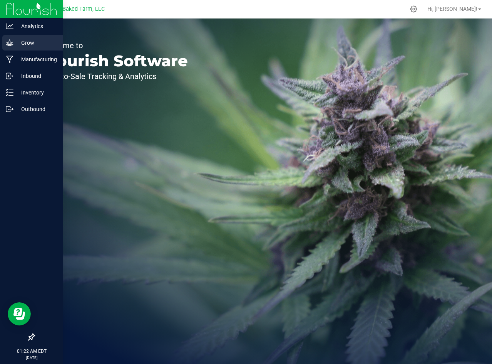
click at [10, 40] on icon at bounding box center [10, 43] width 8 height 8
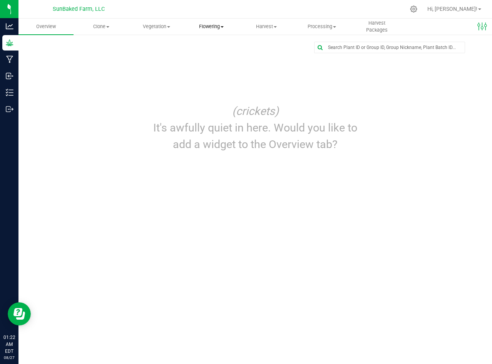
click at [204, 25] on span "Flowering" at bounding box center [211, 26] width 54 height 7
click at [211, 53] on span "Flowering groups" at bounding box center [216, 55] width 64 height 7
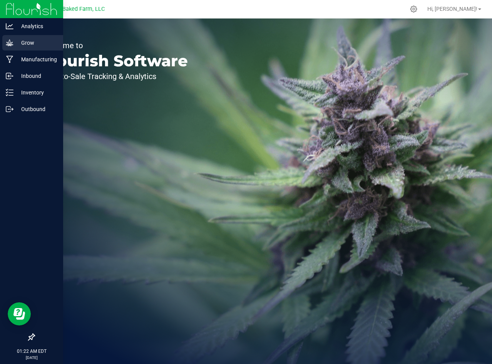
click at [13, 40] on p "Grow" at bounding box center [36, 42] width 46 height 9
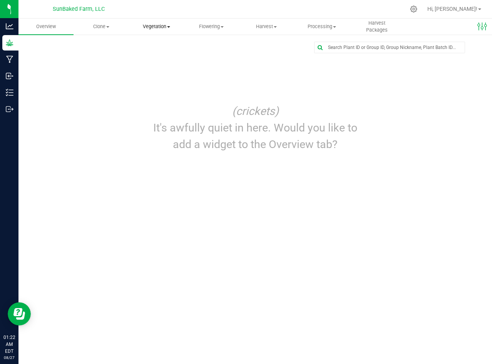
click at [165, 28] on span "Vegetation" at bounding box center [156, 26] width 54 height 7
click at [160, 49] on span "Veg groups" at bounding box center [153, 46] width 49 height 7
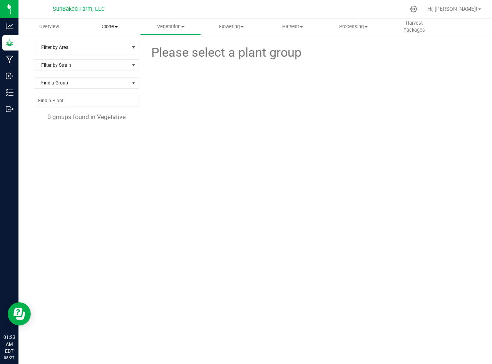
click at [120, 24] on span "Clone" at bounding box center [110, 26] width 60 height 7
click at [115, 53] on span "Cloning groups" at bounding box center [108, 55] width 58 height 7
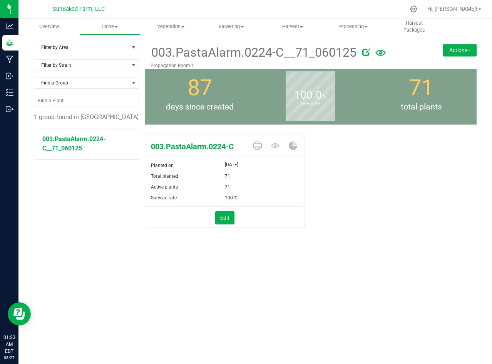
click at [467, 44] on button "Actions" at bounding box center [460, 50] width 34 height 12
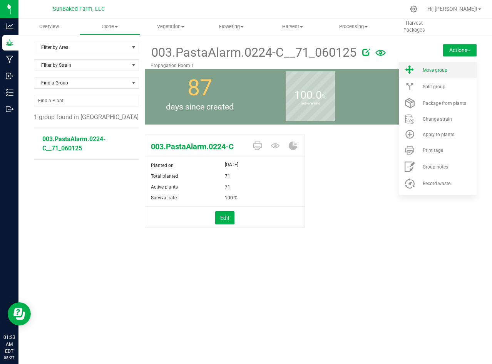
click at [439, 68] on span "Move group" at bounding box center [435, 69] width 25 height 5
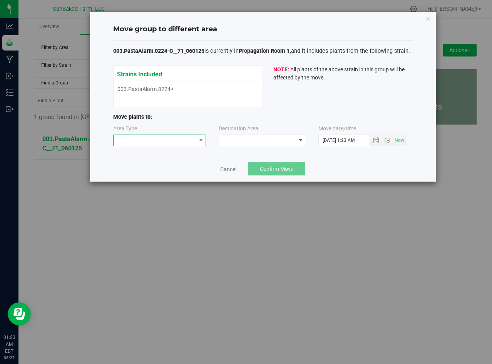
click at [191, 142] on span at bounding box center [155, 140] width 83 height 11
click at [176, 152] on li "Vegetative" at bounding box center [160, 154] width 92 height 13
click at [237, 134] on div "Destination Area" at bounding box center [239, 129] width 40 height 10
click at [237, 138] on span at bounding box center [257, 140] width 77 height 11
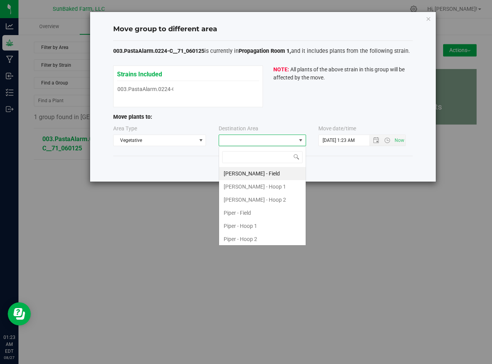
scroll to position [12, 87]
click at [252, 235] on li "Piper - Hoop 2" at bounding box center [262, 238] width 87 height 13
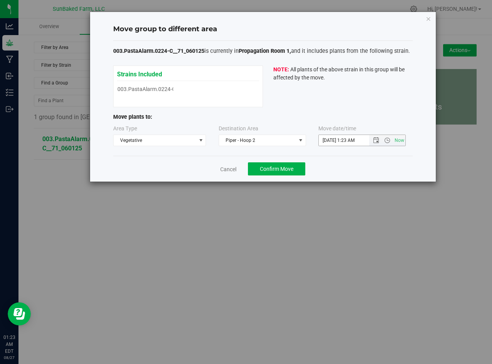
click at [340, 142] on input "8/27/2025 1:23 AM" at bounding box center [351, 140] width 64 height 11
paste input "7/1/2025 4:20 PM"
paste input "7/1/2025 4:20 P"
type input "7/1/2025 4:20 PM"
click at [291, 166] on span "Confirm Move" at bounding box center [277, 169] width 34 height 6
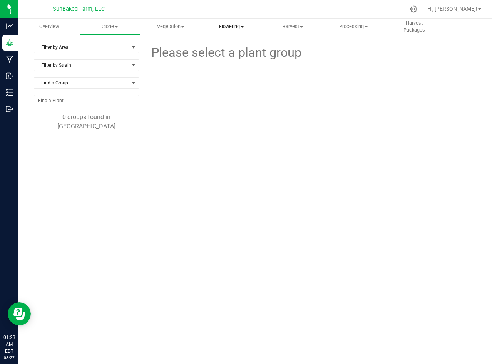
click at [234, 26] on span "Flowering" at bounding box center [231, 26] width 60 height 7
click at [179, 25] on span "Vegetation" at bounding box center [171, 26] width 60 height 7
click at [174, 45] on span "Veg groups" at bounding box center [164, 46] width 49 height 7
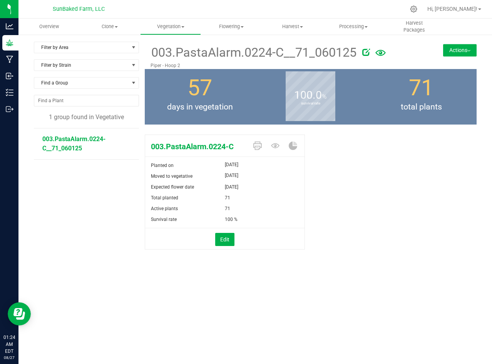
click at [459, 48] on button "Actions" at bounding box center [460, 50] width 34 height 12
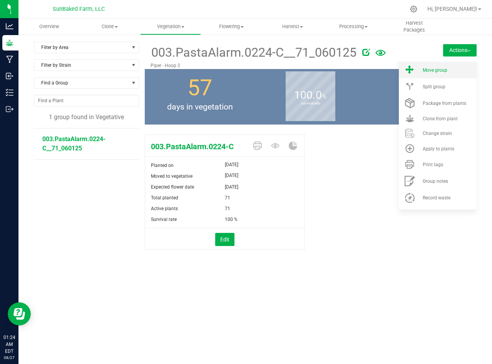
click at [443, 67] on li "Move group" at bounding box center [438, 70] width 78 height 17
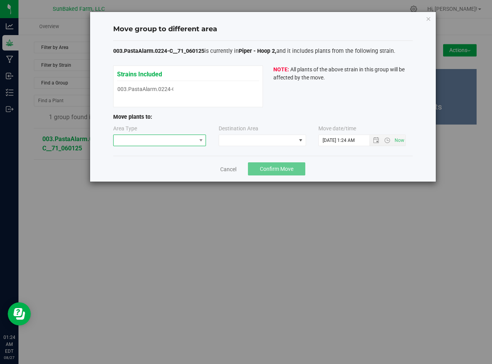
click at [168, 141] on span at bounding box center [155, 140] width 83 height 11
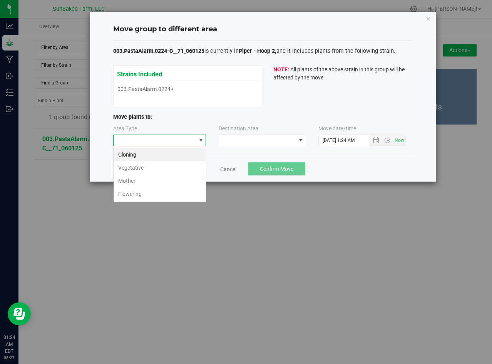
scroll to position [12, 93]
click at [144, 189] on li "Flowering" at bounding box center [160, 193] width 92 height 13
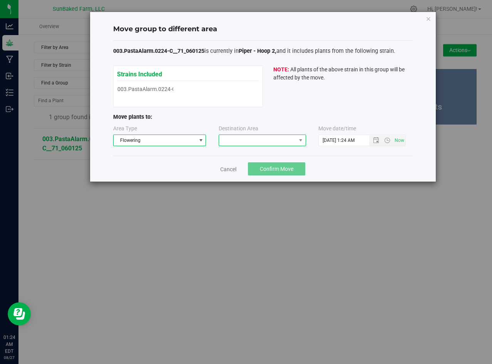
click at [240, 138] on span at bounding box center [257, 140] width 77 height 11
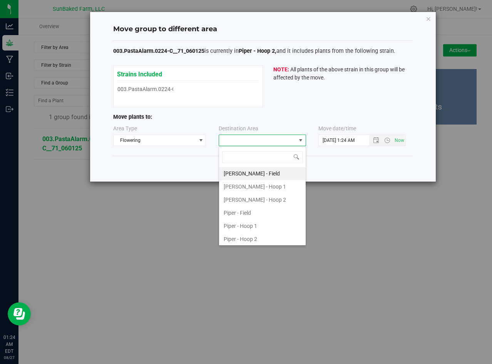
scroll to position [12, 87]
click at [246, 242] on li "Piper - Hoop 2" at bounding box center [262, 238] width 87 height 13
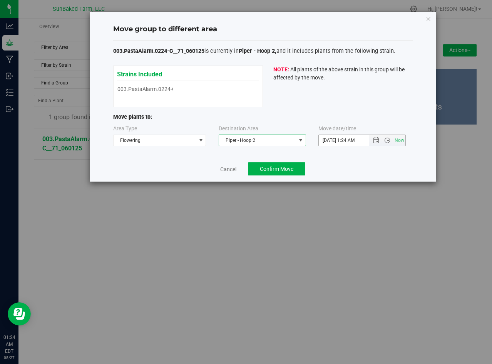
click at [359, 138] on input "8/27/2025 1:24 AM" at bounding box center [351, 140] width 64 height 11
click at [350, 138] on input "8/27/2025 1:24 AM" at bounding box center [351, 140] width 64 height 11
paste input "1/2025 4:20 P"
type input "8/1/2025 4:20 PM"
click at [260, 169] on span "Confirm Move" at bounding box center [277, 169] width 34 height 6
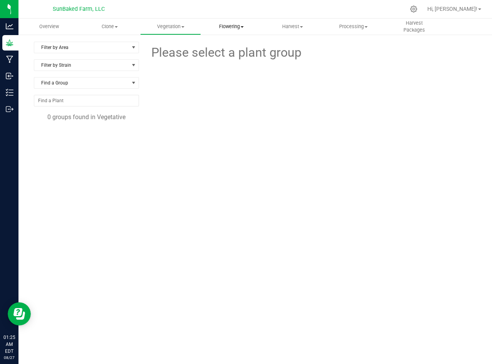
click at [234, 23] on span "Flowering" at bounding box center [231, 26] width 60 height 7
click at [224, 54] on span "Flowering groups" at bounding box center [233, 55] width 64 height 7
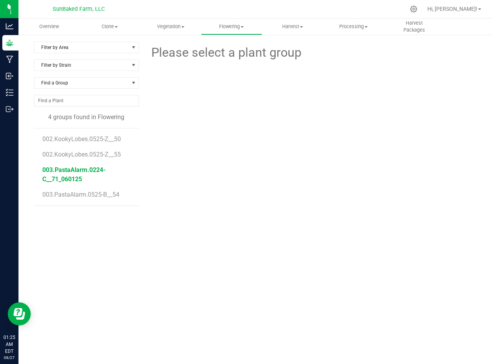
click at [82, 167] on span "003.PastaAlarm.0224-C__71_060125" at bounding box center [73, 174] width 63 height 17
